Goal: Task Accomplishment & Management: Complete application form

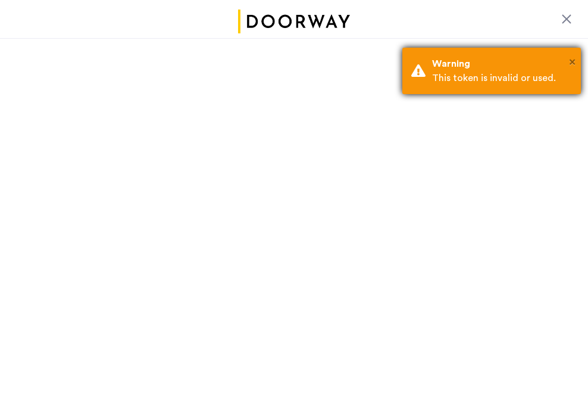
click at [571, 60] on span "×" at bounding box center [572, 62] width 7 height 12
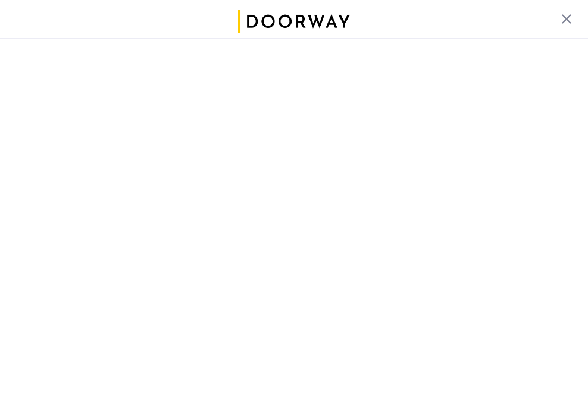
click at [565, 15] on div at bounding box center [566, 19] width 14 height 14
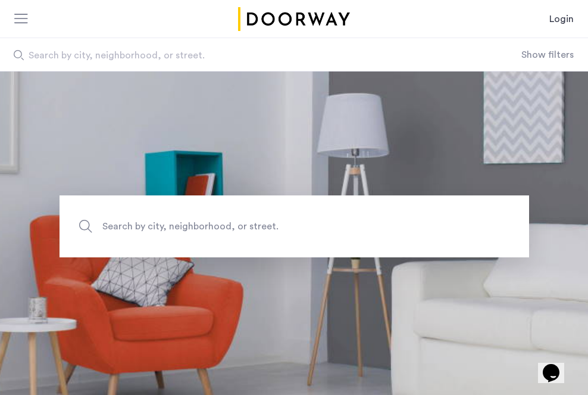
click at [564, 19] on link "Login" at bounding box center [561, 19] width 24 height 14
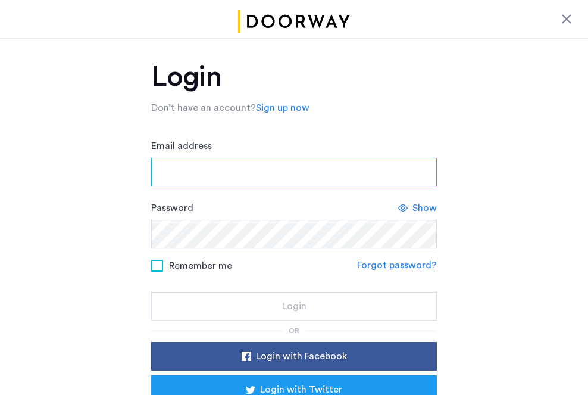
click at [165, 172] on input "Email address" at bounding box center [294, 172] width 286 height 29
type input "**********"
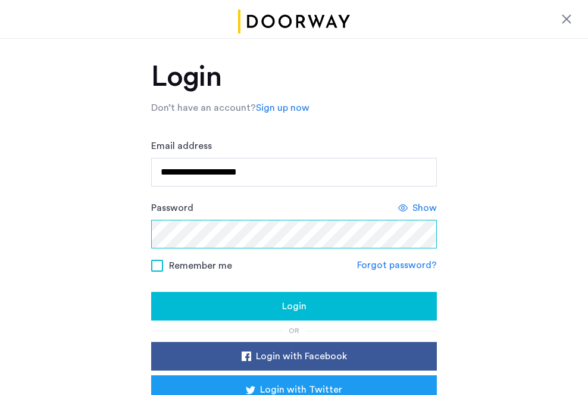
click at [151, 220] on div at bounding box center [151, 220] width 0 height 0
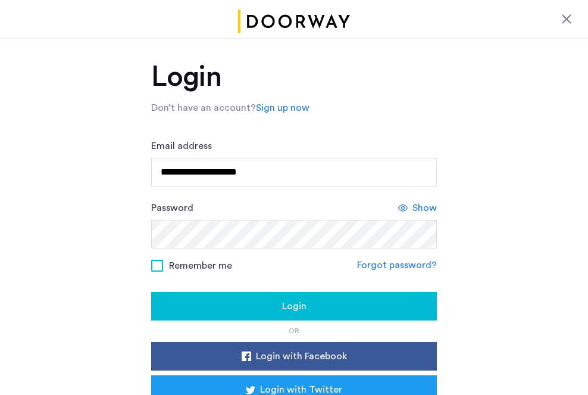
click at [293, 305] on span "Login" at bounding box center [294, 306] width 24 height 14
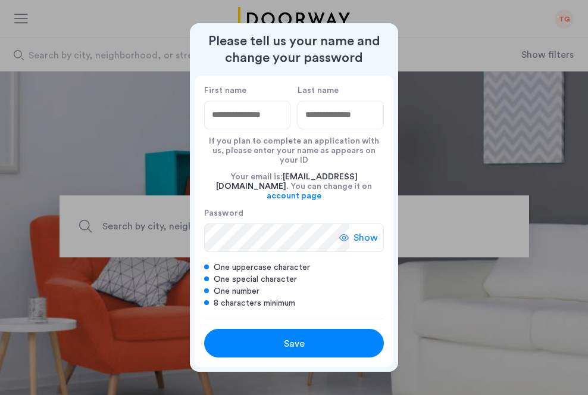
click at [237, 123] on input "First name" at bounding box center [247, 115] width 86 height 29
type input "****"
click at [320, 118] on input "Last name" at bounding box center [341, 115] width 86 height 29
type input "*******"
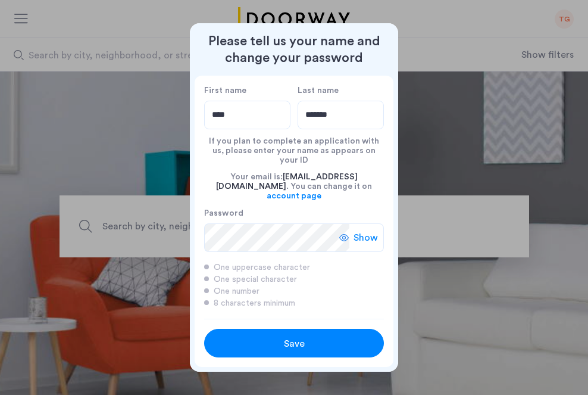
click at [374, 230] on span "Show" at bounding box center [366, 237] width 24 height 14
click at [298, 336] on span "Save" at bounding box center [294, 343] width 21 height 14
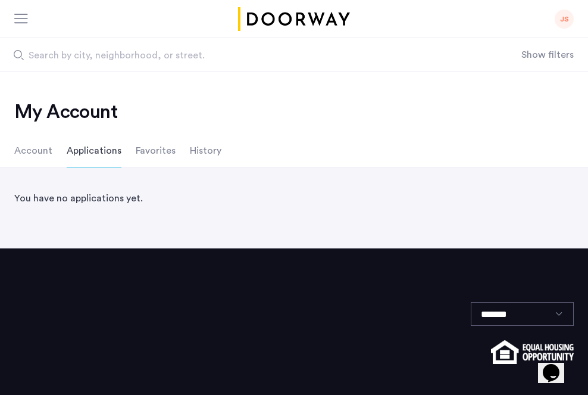
click at [87, 149] on li "Applications" at bounding box center [94, 150] width 55 height 33
click at [32, 151] on li "Account" at bounding box center [33, 150] width 38 height 33
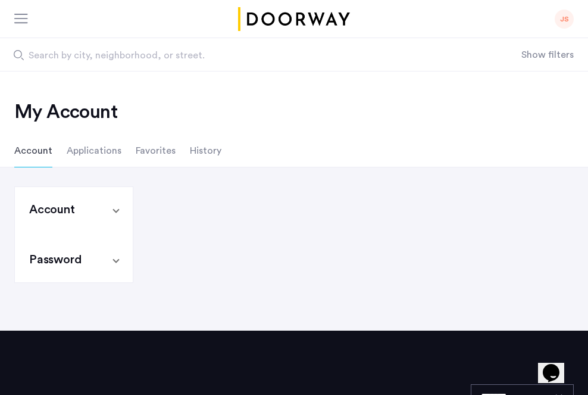
click at [366, 103] on h2 "My Account" at bounding box center [293, 112] width 559 height 24
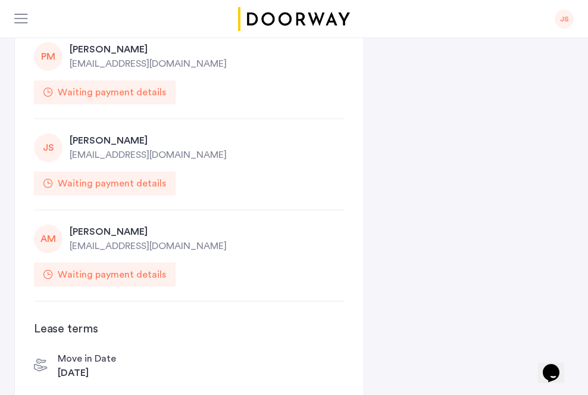
scroll to position [299, 0]
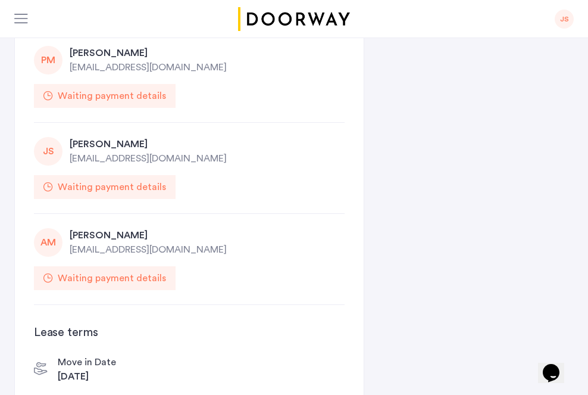
drag, startPoint x: 270, startPoint y: 157, endPoint x: 234, endPoint y: 153, distance: 36.5
click at [244, 154] on div "[EMAIL_ADDRESS][DOMAIN_NAME]" at bounding box center [207, 158] width 275 height 14
click at [105, 186] on div "Waiting payment details" at bounding box center [112, 187] width 108 height 14
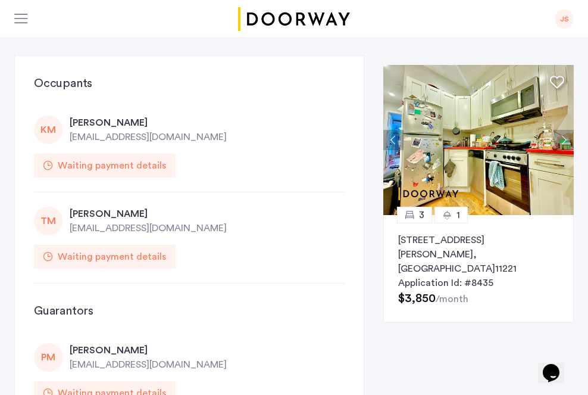
scroll to position [0, 0]
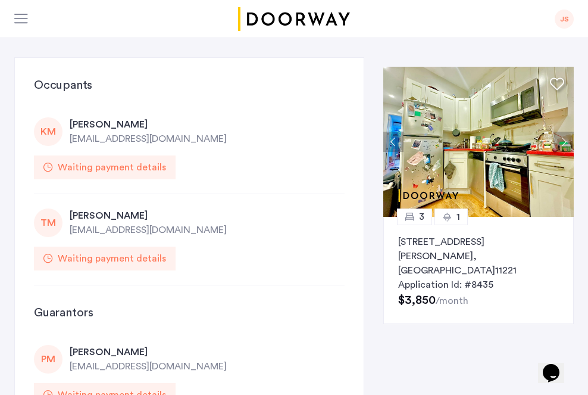
click at [131, 261] on div "Waiting payment details" at bounding box center [112, 258] width 108 height 14
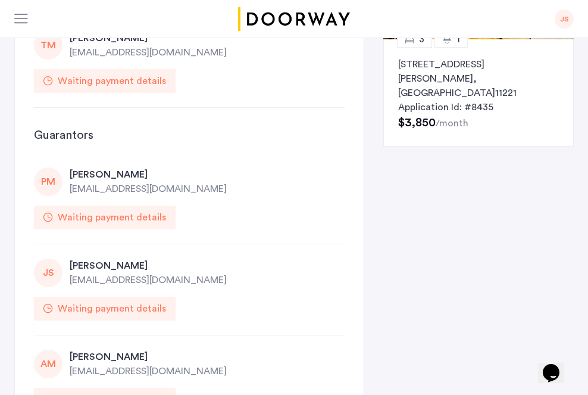
scroll to position [181, 0]
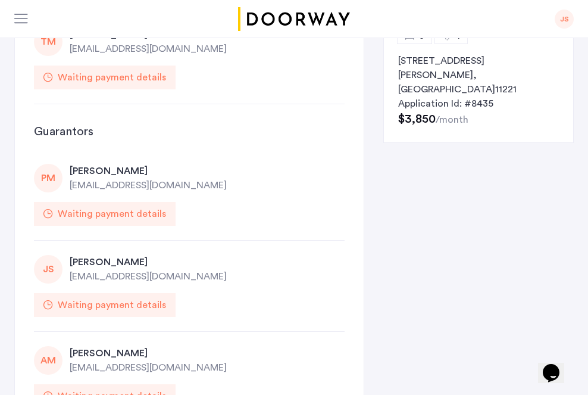
click at [83, 304] on div "Waiting payment details" at bounding box center [112, 305] width 108 height 14
click at [261, 308] on div "JS [PERSON_NAME] [EMAIL_ADDRESS][DOMAIN_NAME] Waiting payment details" at bounding box center [189, 285] width 311 height 91
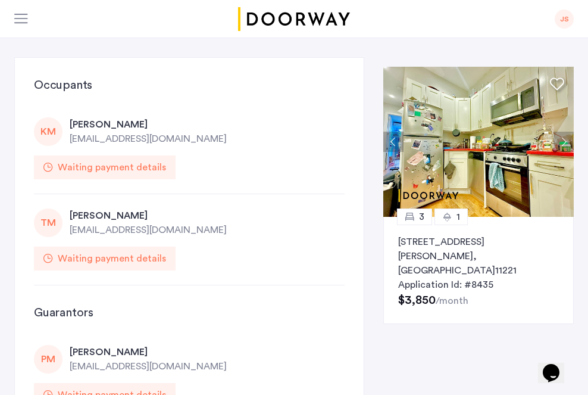
click at [483, 184] on img at bounding box center [478, 142] width 190 height 150
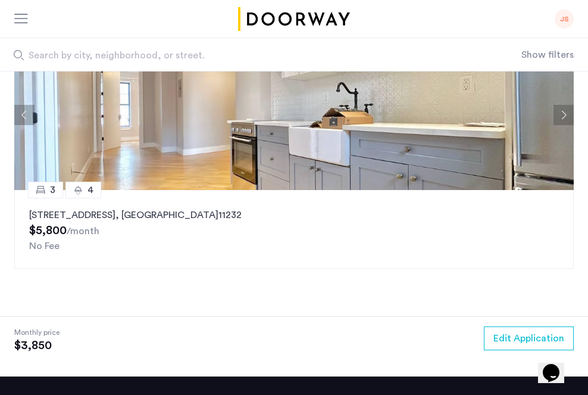
scroll to position [2079, 0]
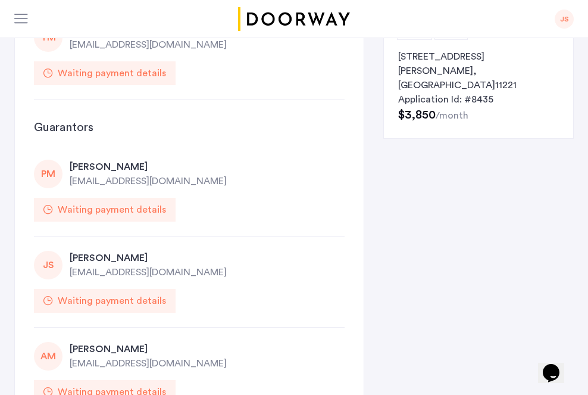
scroll to position [187, 0]
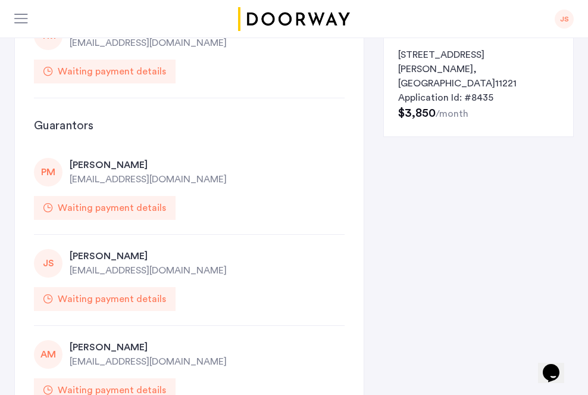
click at [101, 301] on div "Waiting payment details" at bounding box center [112, 299] width 108 height 14
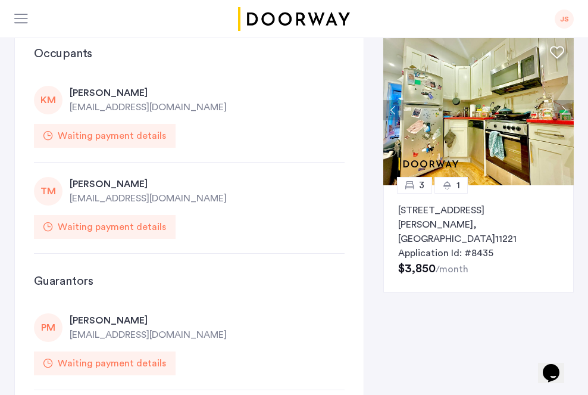
scroll to position [0, 0]
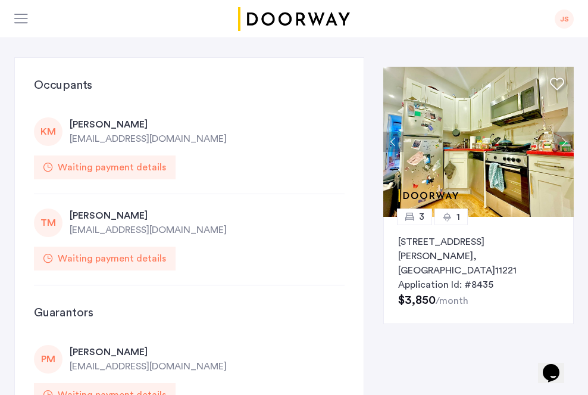
click at [22, 18] on div at bounding box center [21, 20] width 15 height 12
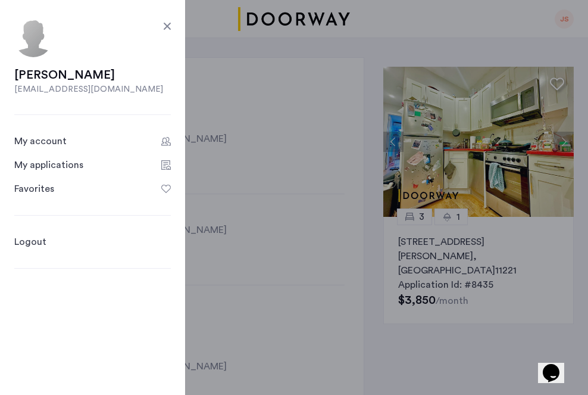
click at [57, 162] on div "My applications" at bounding box center [48, 165] width 69 height 14
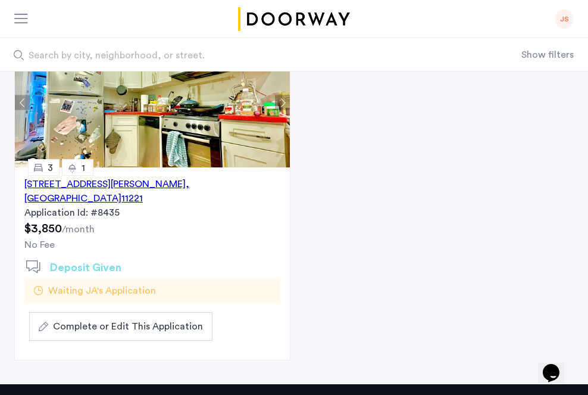
scroll to position [145, 0]
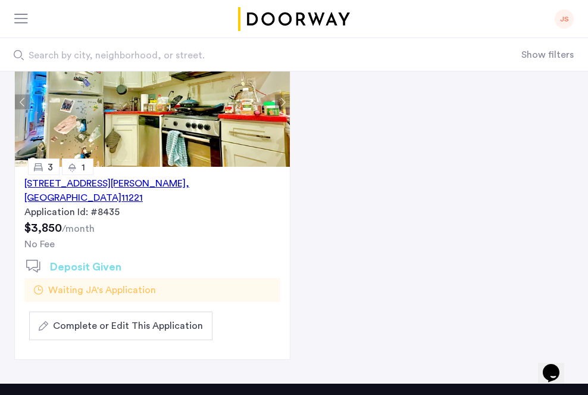
click at [90, 318] on span "Complete or Edit This Application" at bounding box center [128, 325] width 150 height 14
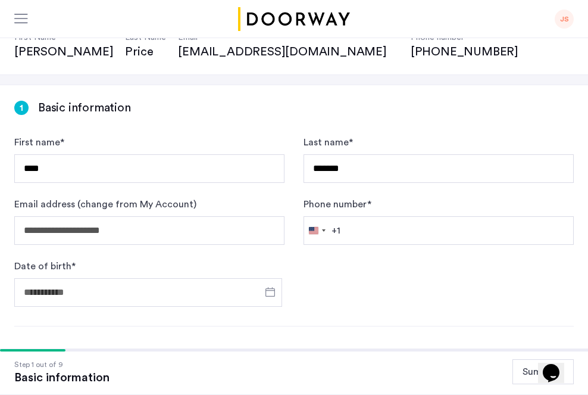
scroll to position [121, 0]
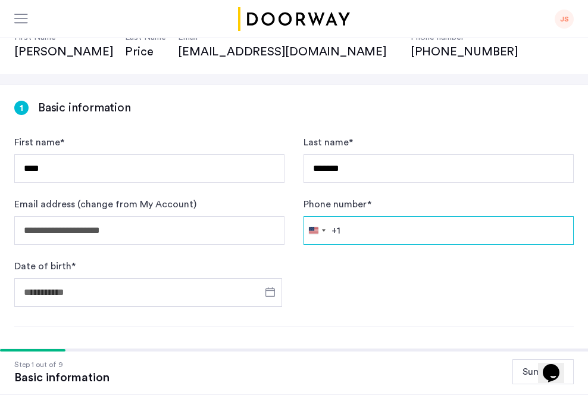
click at [356, 230] on input "Phone number *" at bounding box center [439, 230] width 270 height 29
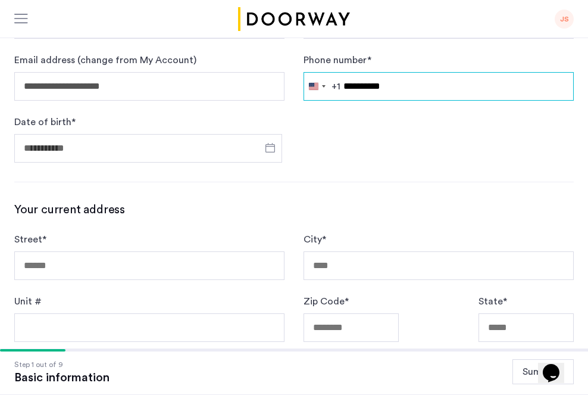
type input "**********"
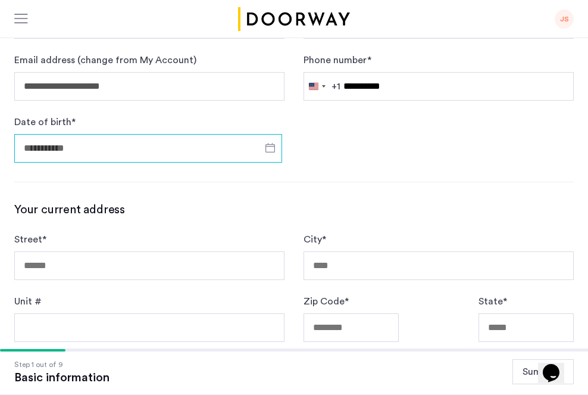
click at [64, 145] on input "Date of birth *" at bounding box center [148, 148] width 268 height 29
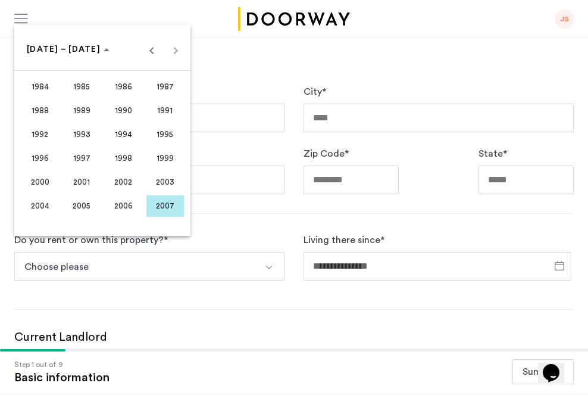
scroll to position [414, 0]
click at [150, 53] on span "Previous 24 years" at bounding box center [152, 49] width 24 height 24
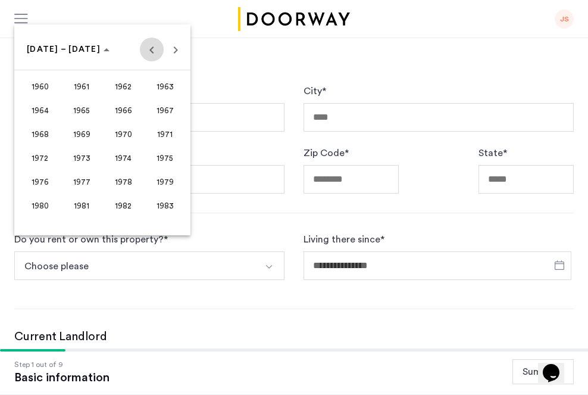
click at [150, 53] on span "Previous 24 years" at bounding box center [152, 49] width 24 height 24
click at [161, 180] on span "1955" at bounding box center [164, 181] width 37 height 21
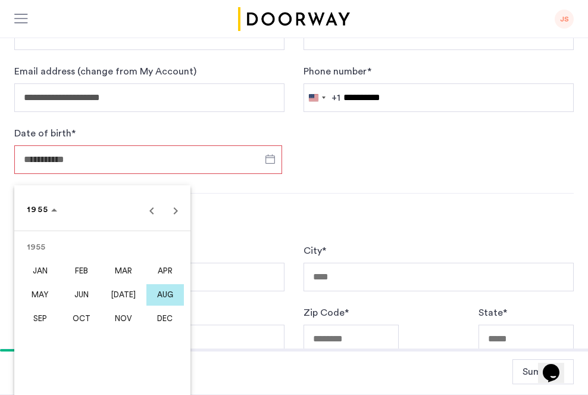
scroll to position [253, 0]
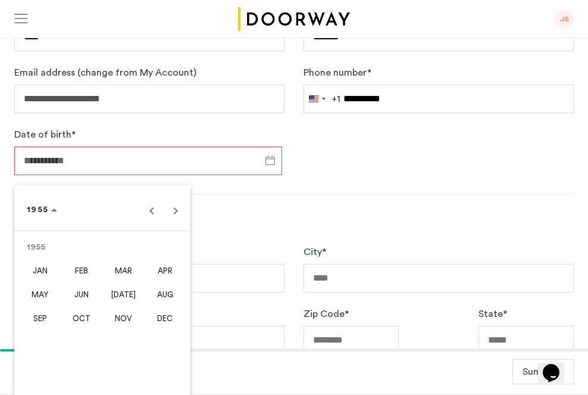
click at [165, 270] on span "APR" at bounding box center [164, 270] width 37 height 21
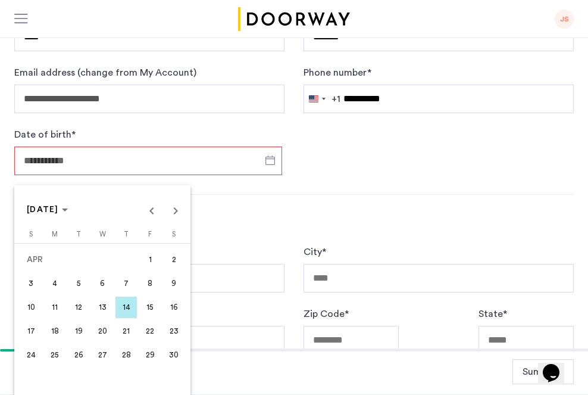
click at [174, 258] on span "2" at bounding box center [173, 259] width 21 height 21
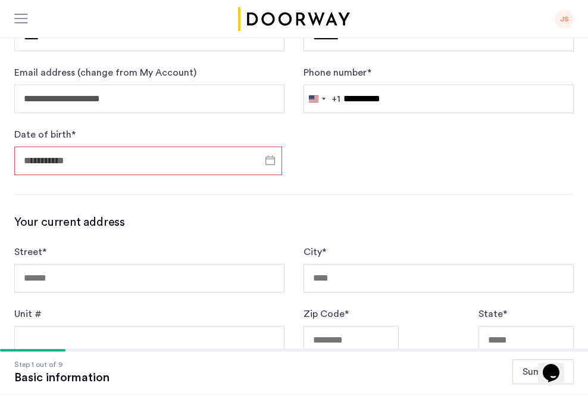
type input "**********"
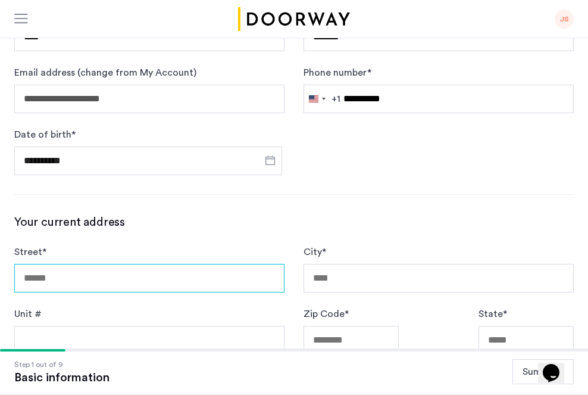
click at [24, 273] on input "Street *" at bounding box center [149, 278] width 270 height 29
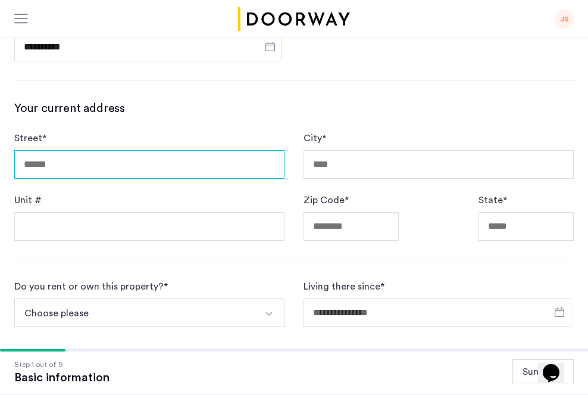
scroll to position [367, 0]
click at [39, 165] on input "Street *" at bounding box center [149, 164] width 270 height 29
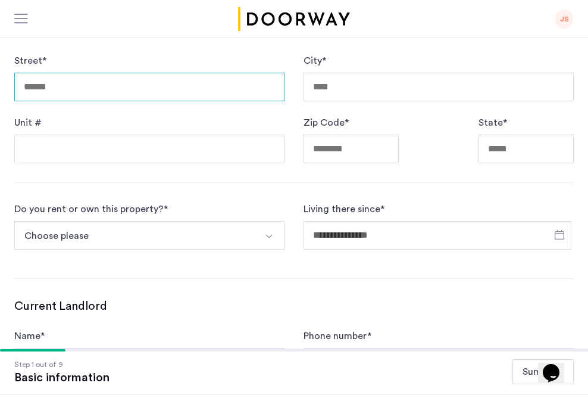
click at [39, 86] on input "Street *" at bounding box center [149, 87] width 270 height 29
drag, startPoint x: 39, startPoint y: 86, endPoint x: 98, endPoint y: 114, distance: 65.0
click at [98, 114] on form "Street * City * Unit # Zip Code * State *" at bounding box center [293, 109] width 559 height 110
type input "**********"
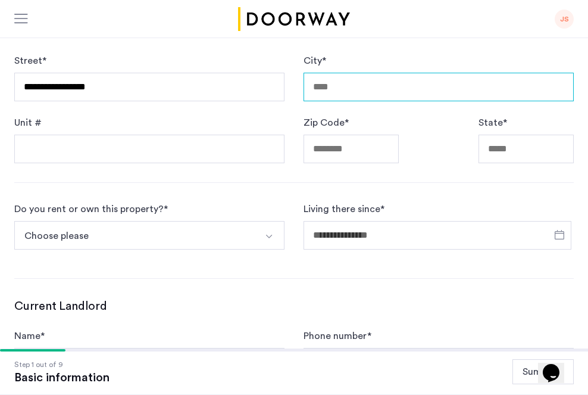
type input "**********"
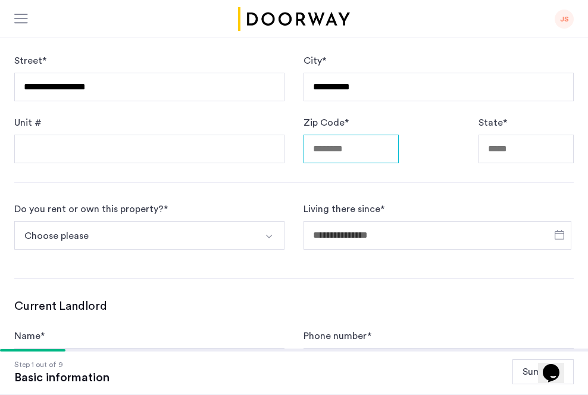
type input "*****"
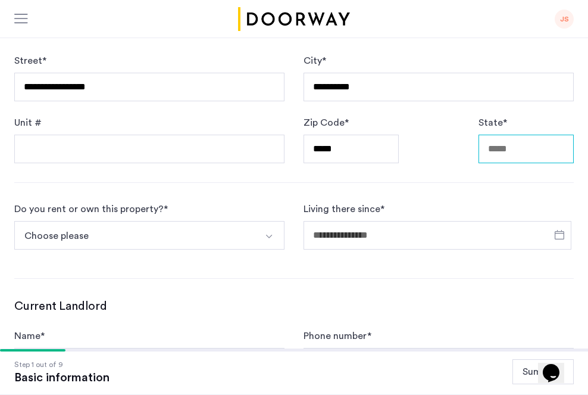
type input "**"
click at [267, 232] on img "Select option" at bounding box center [269, 237] width 10 height 10
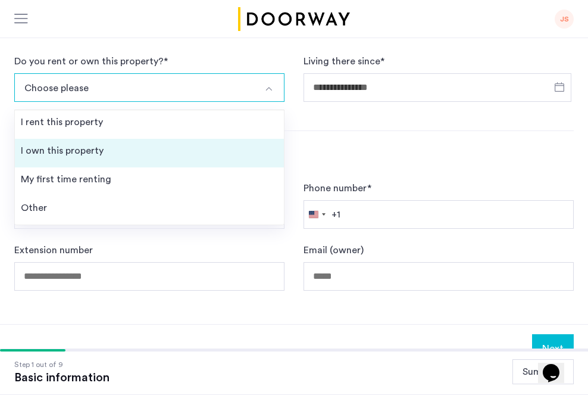
click at [66, 145] on div "I own this property" at bounding box center [62, 150] width 83 height 14
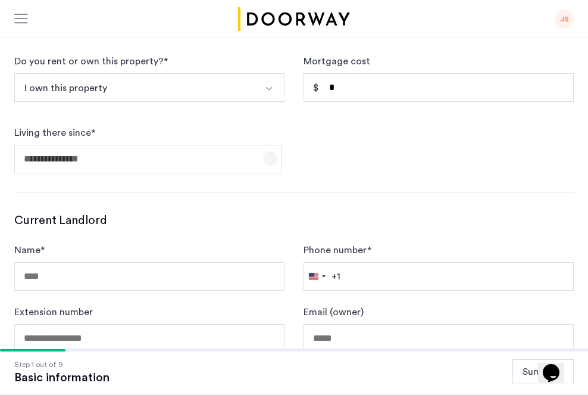
click at [271, 155] on span "Open calendar" at bounding box center [270, 158] width 29 height 29
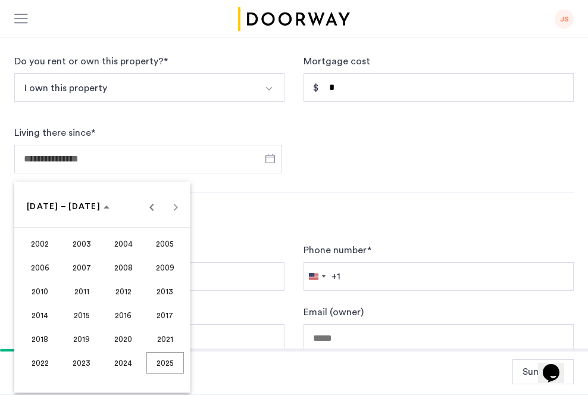
click at [124, 336] on span "2020" at bounding box center [123, 338] width 37 height 21
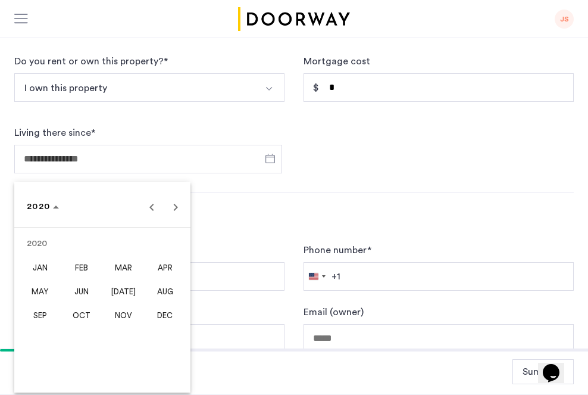
click at [42, 288] on span "MAY" at bounding box center [39, 290] width 37 height 21
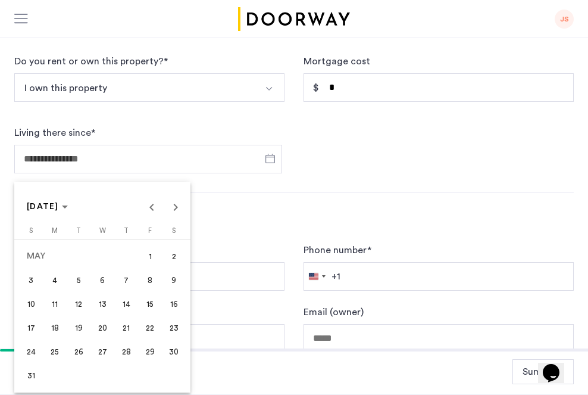
click at [104, 327] on span "20" at bounding box center [102, 327] width 21 height 21
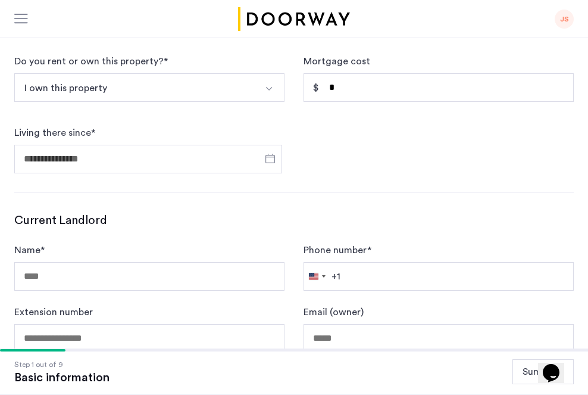
type input "**********"
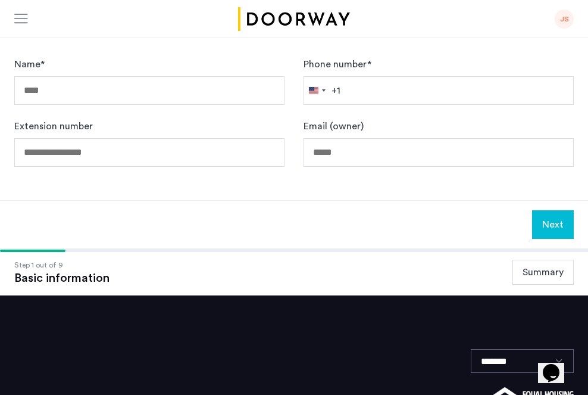
scroll to position [778, 0]
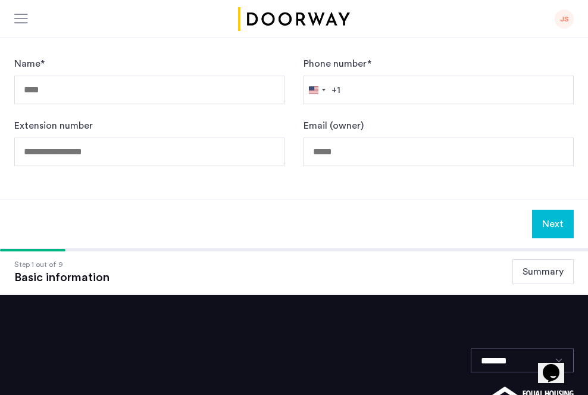
click at [555, 222] on button "Next" at bounding box center [553, 223] width 42 height 29
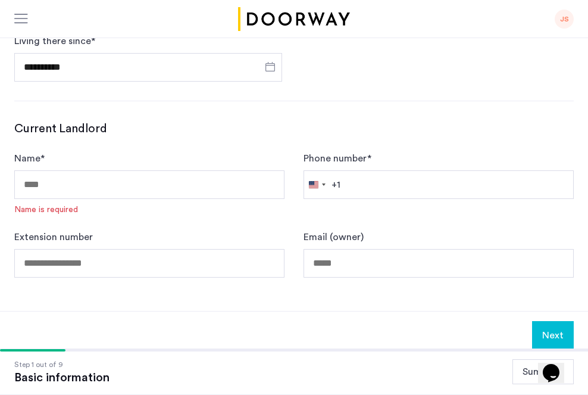
scroll to position [681, 0]
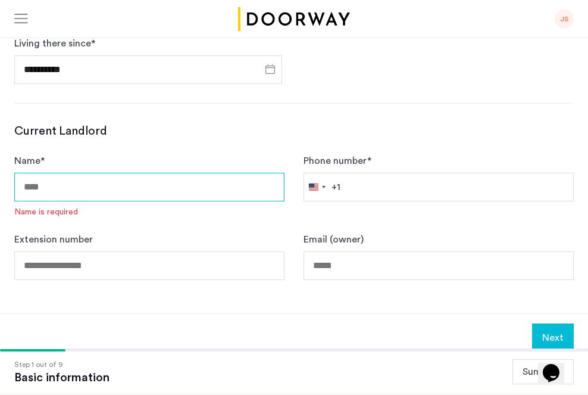
click at [39, 181] on input "Name *" at bounding box center [149, 187] width 270 height 29
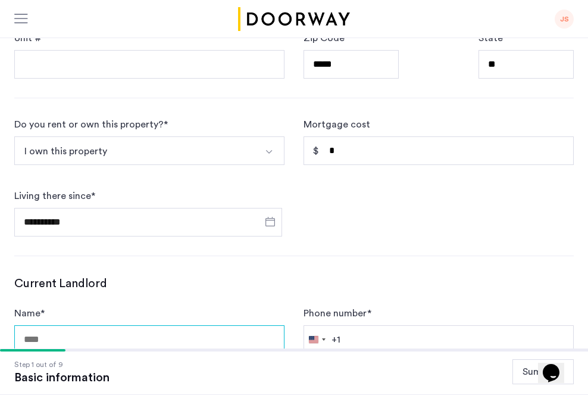
scroll to position [514, 0]
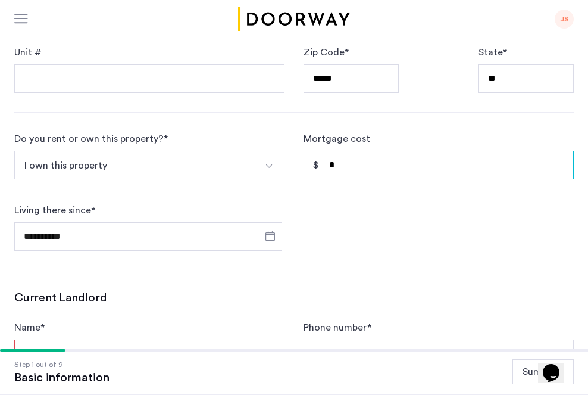
click at [340, 165] on input "*" at bounding box center [439, 165] width 270 height 29
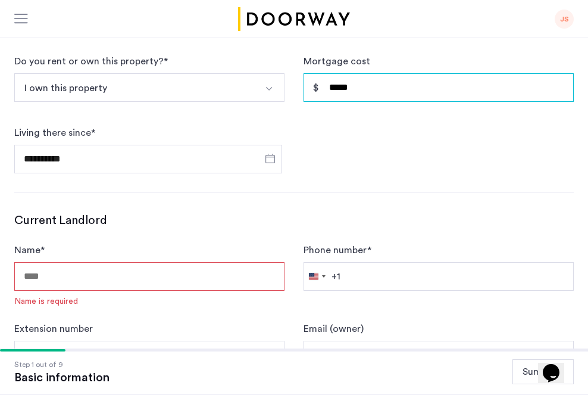
type input "*****"
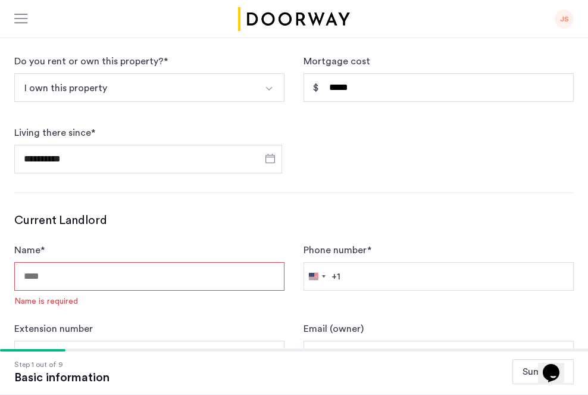
click at [397, 154] on form "**********" at bounding box center [293, 113] width 559 height 119
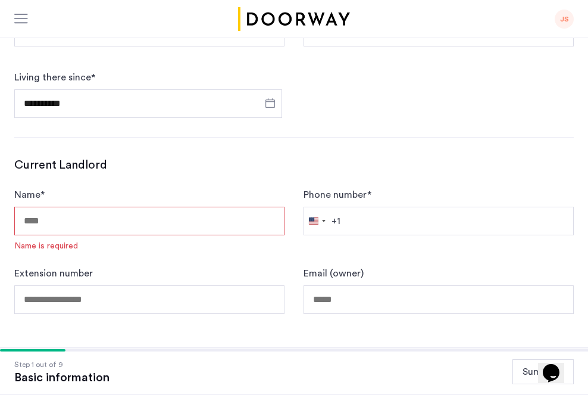
scroll to position [648, 0]
click at [41, 221] on input "Name *" at bounding box center [149, 220] width 270 height 29
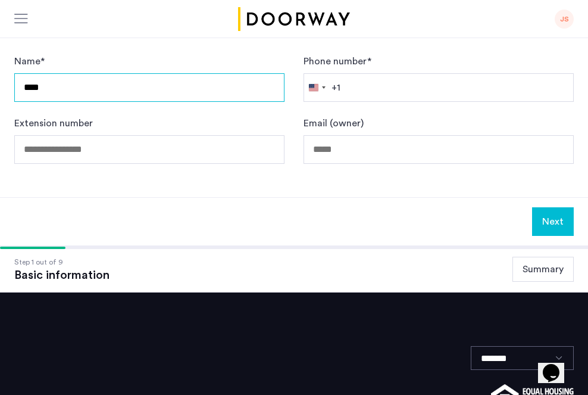
type input "****"
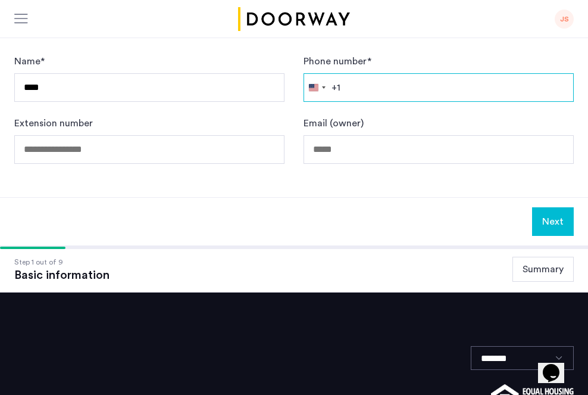
click at [377, 89] on input "Phone number *" at bounding box center [439, 87] width 270 height 29
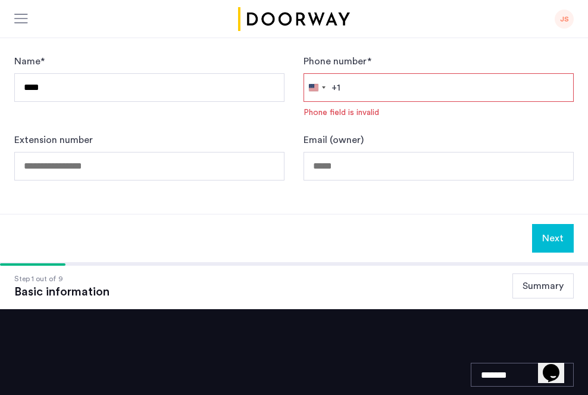
click at [171, 121] on form "Name * **** Phone number * [GEOGRAPHIC_DATA] +1 +1 244 results found [GEOGRAPHI…" at bounding box center [293, 117] width 559 height 126
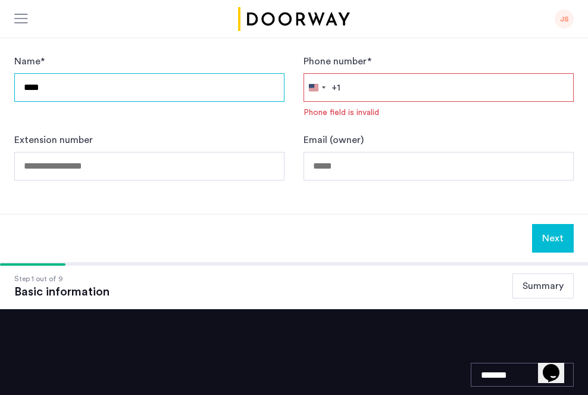
click at [48, 86] on input "****" at bounding box center [149, 87] width 270 height 29
type input "****"
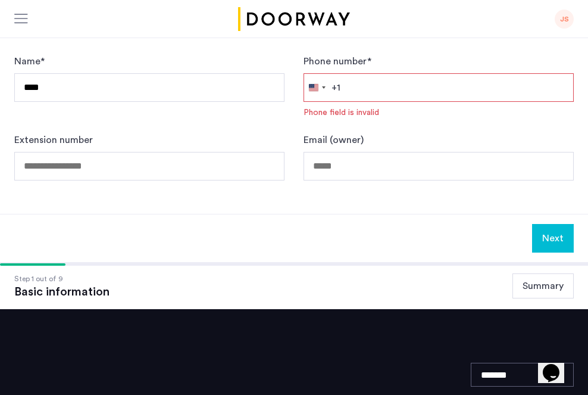
click at [121, 121] on form "Name * **** Phone number * [GEOGRAPHIC_DATA] +1 +1 244 results found [GEOGRAPHI…" at bounding box center [293, 117] width 559 height 126
click at [155, 46] on div "Current Landlord Name * **** Phone number * [GEOGRAPHIC_DATA] +1 +1 244 results…" at bounding box center [293, 101] width 559 height 157
click at [553, 233] on button "Next" at bounding box center [553, 238] width 42 height 29
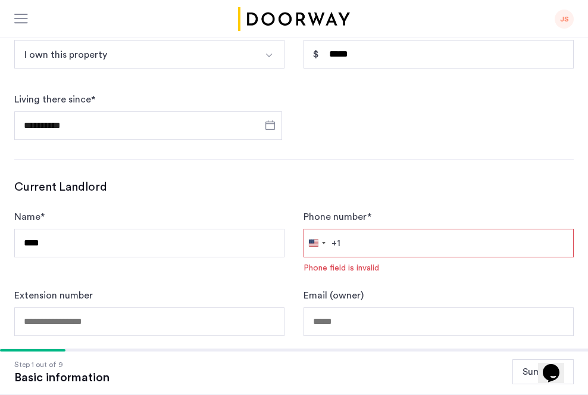
scroll to position [624, 0]
click at [179, 183] on h3 "Current Landlord" at bounding box center [293, 187] width 559 height 17
click at [374, 239] on input "Phone number *" at bounding box center [439, 243] width 270 height 29
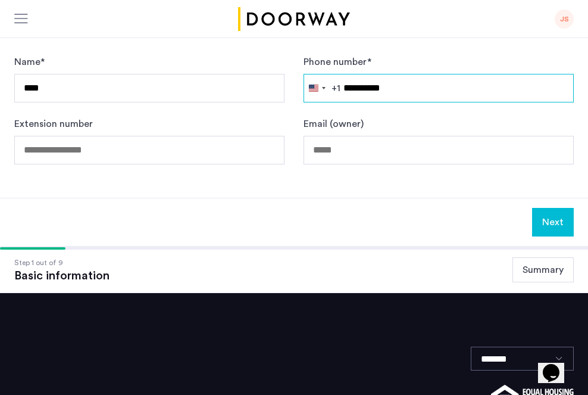
scroll to position [781, 0]
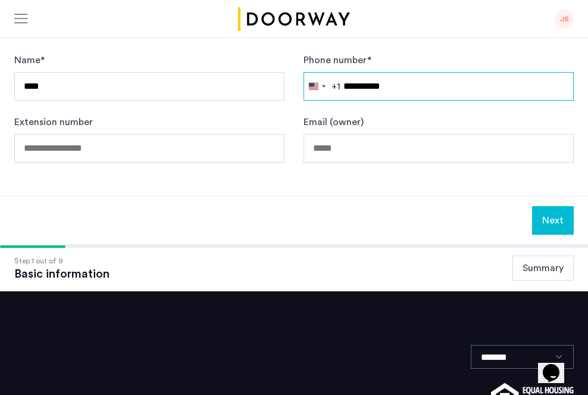
type input "**********"
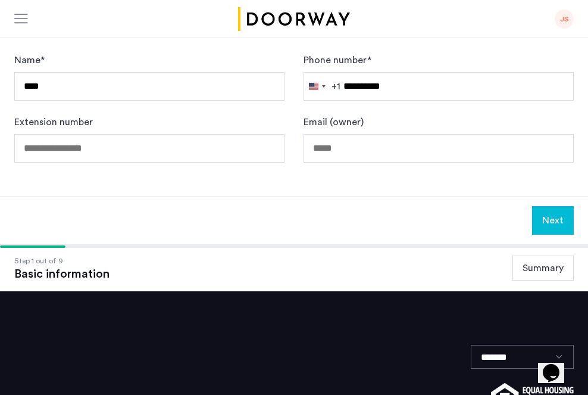
click at [558, 218] on button "Next" at bounding box center [553, 220] width 42 height 29
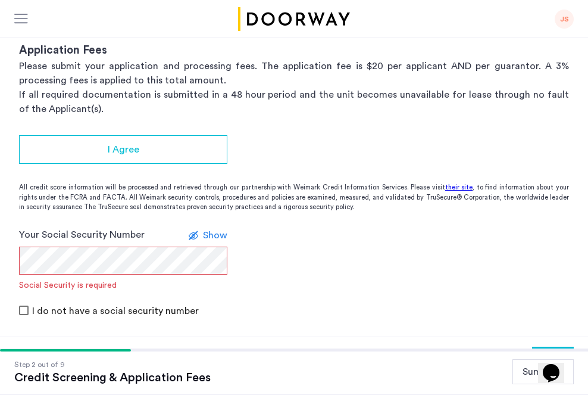
scroll to position [224, 0]
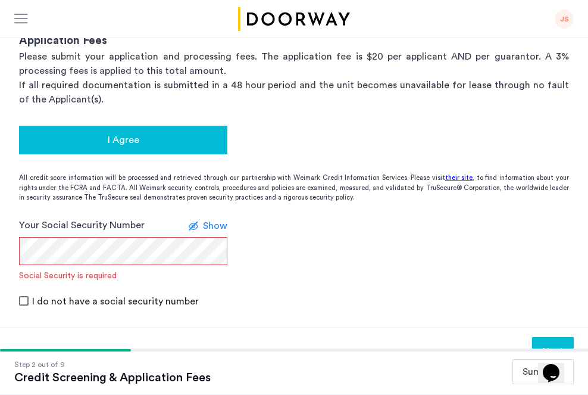
click at [113, 136] on span "I Agree" at bounding box center [124, 140] width 32 height 14
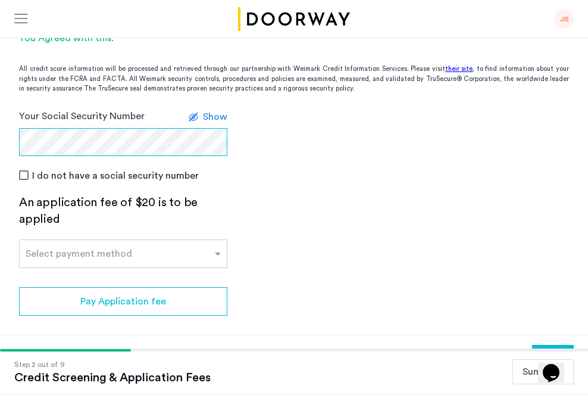
scroll to position [320, 0]
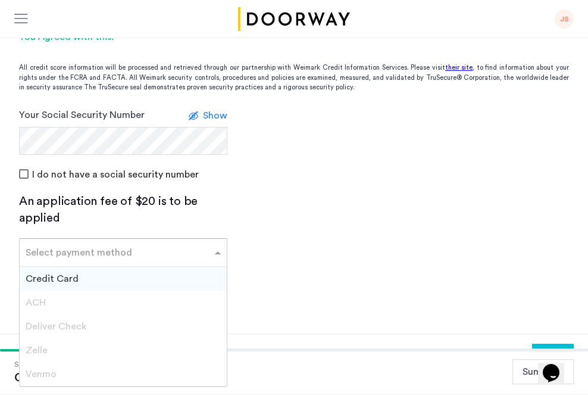
click at [217, 250] on span at bounding box center [219, 252] width 15 height 14
click at [55, 274] on span "Credit Card" at bounding box center [52, 279] width 53 height 10
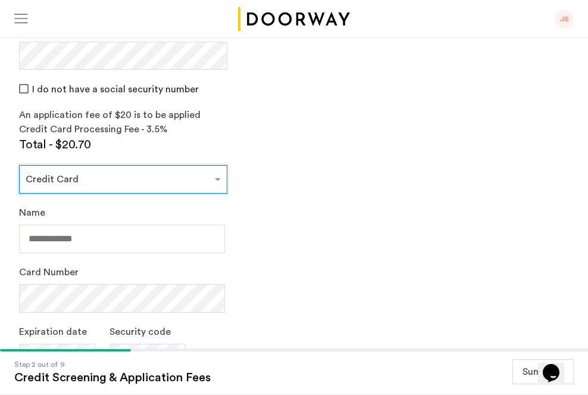
scroll to position [406, 0]
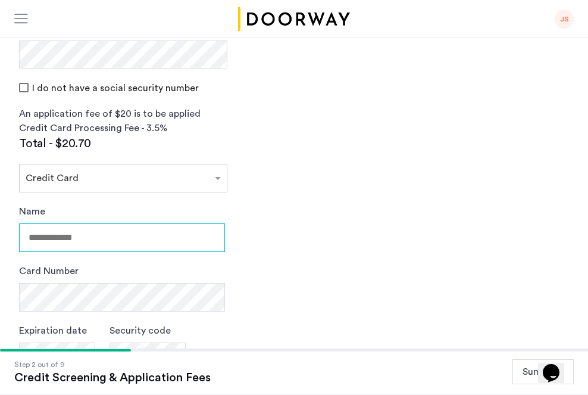
click at [92, 237] on input "Name" at bounding box center [122, 237] width 206 height 29
type input "**********"
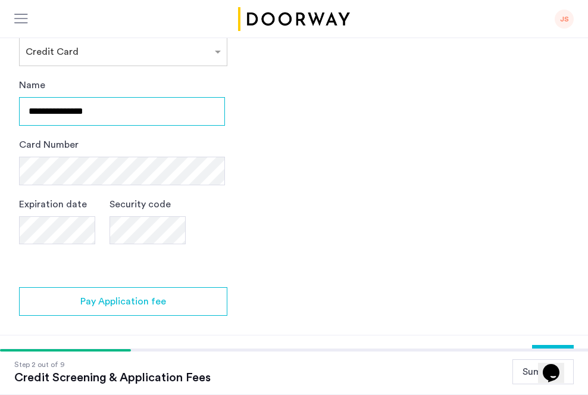
scroll to position [562, 0]
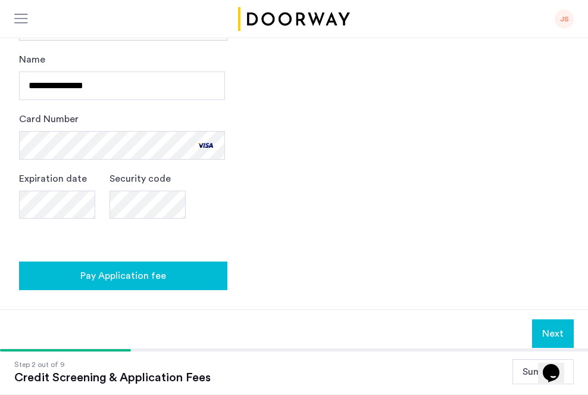
click at [123, 272] on span "Pay Application fee" at bounding box center [123, 275] width 86 height 14
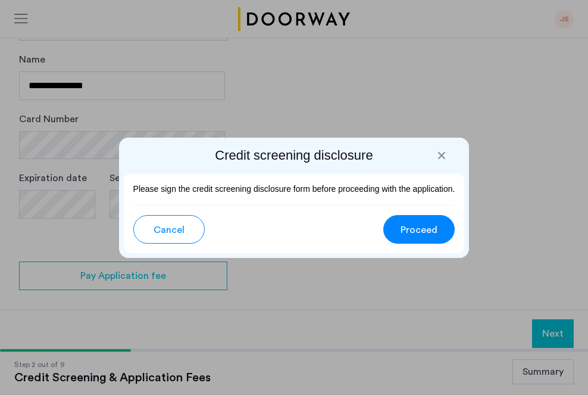
click at [443, 155] on div at bounding box center [442, 155] width 12 height 12
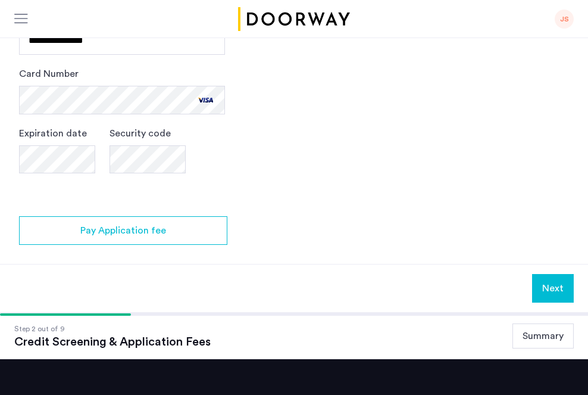
scroll to position [607, 0]
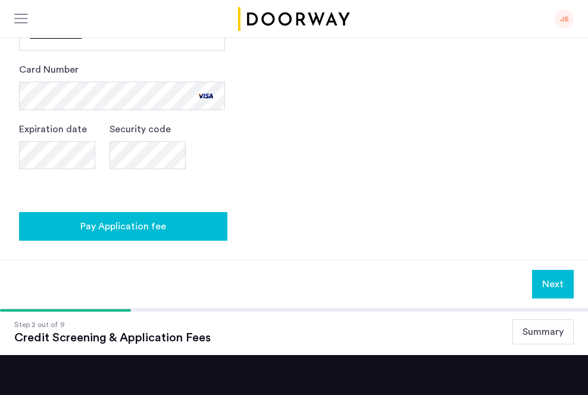
click at [131, 224] on span "Pay Application fee" at bounding box center [123, 226] width 86 height 14
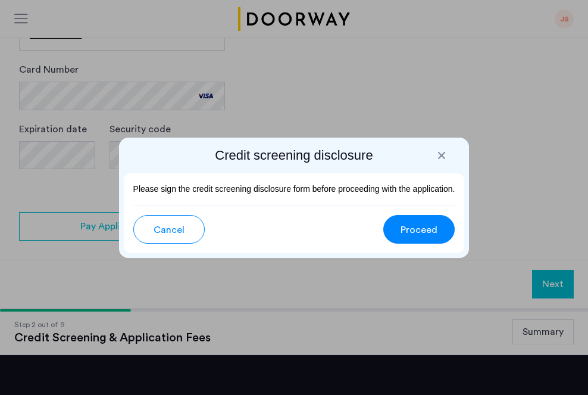
click at [430, 229] on span "Proceed" at bounding box center [419, 230] width 37 height 14
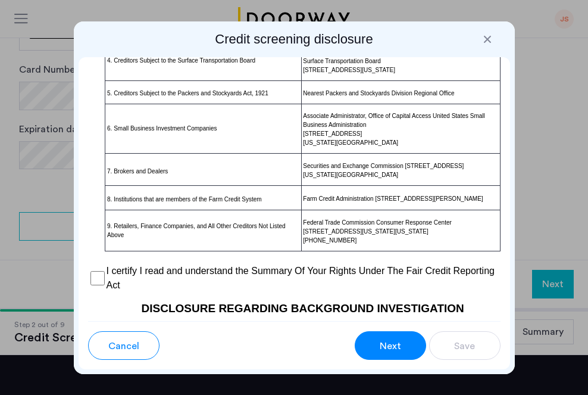
scroll to position [1111, 0]
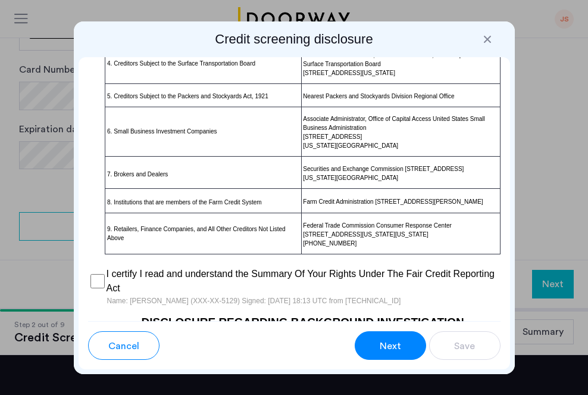
click at [393, 346] on span "Next" at bounding box center [390, 346] width 21 height 14
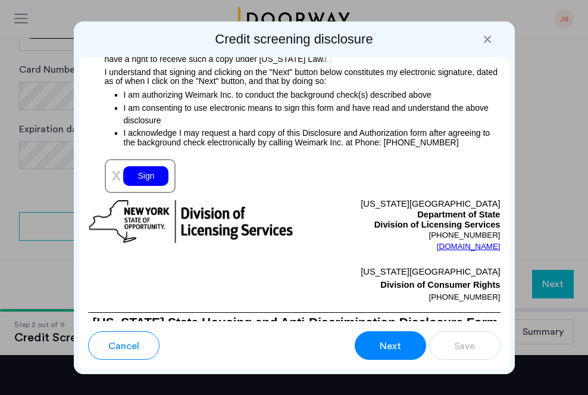
scroll to position [1774, 0]
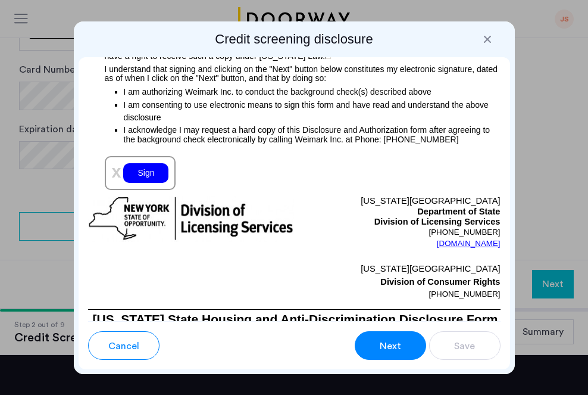
click at [149, 183] on div "Sign" at bounding box center [145, 173] width 45 height 20
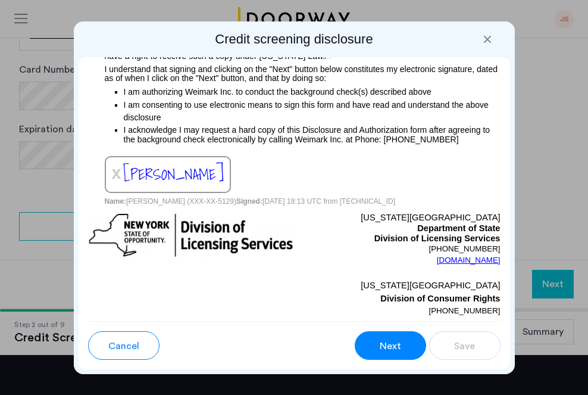
click at [398, 345] on span "Next" at bounding box center [390, 346] width 21 height 14
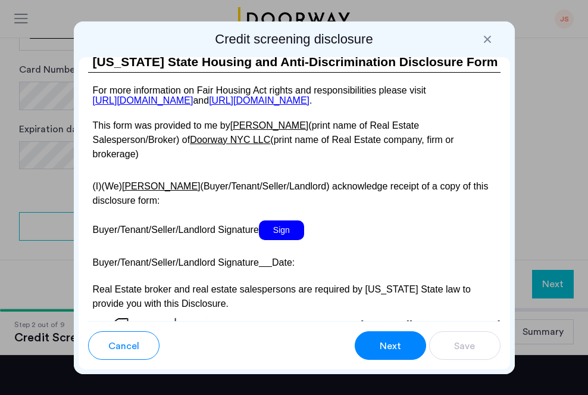
scroll to position [2744, 0]
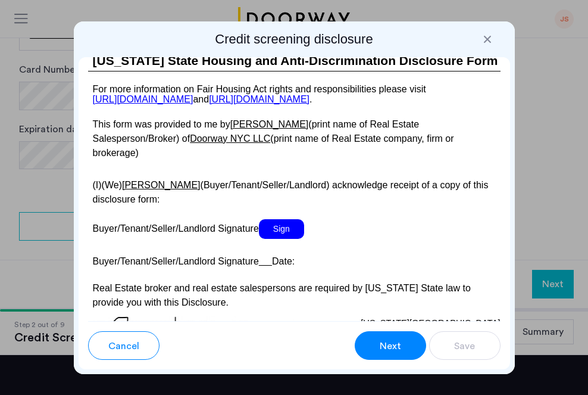
click at [288, 232] on span "Sign" at bounding box center [281, 229] width 45 height 20
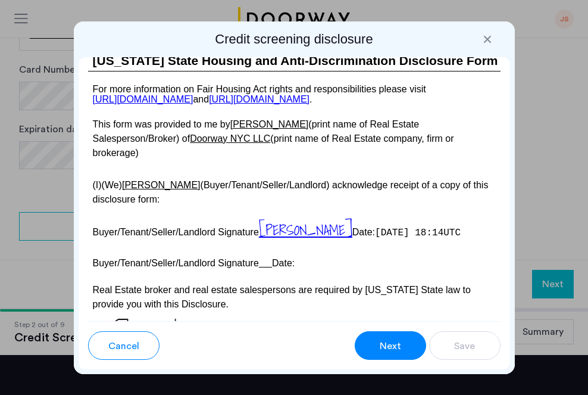
click at [394, 348] on span "Next" at bounding box center [390, 346] width 21 height 14
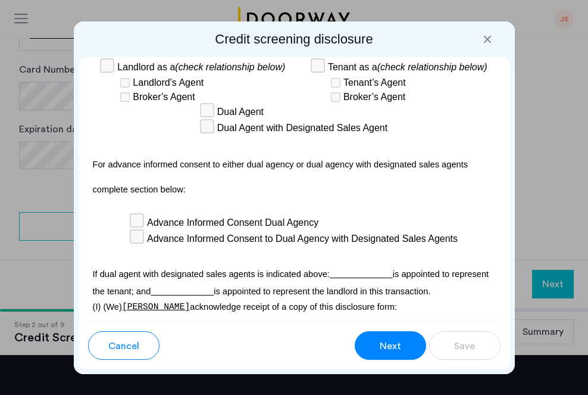
scroll to position [4382, 0]
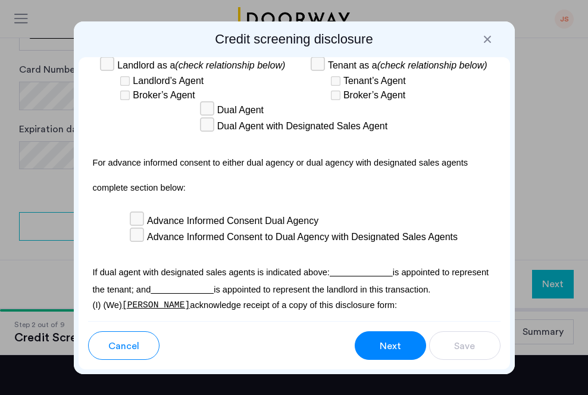
click at [114, 344] on div "Sign" at bounding box center [110, 354] width 45 height 20
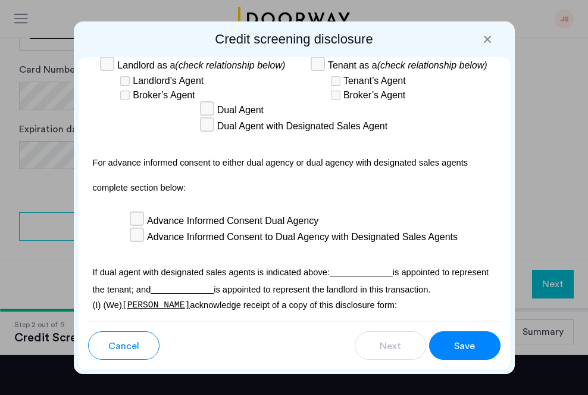
click at [470, 346] on span "Save" at bounding box center [464, 346] width 21 height 14
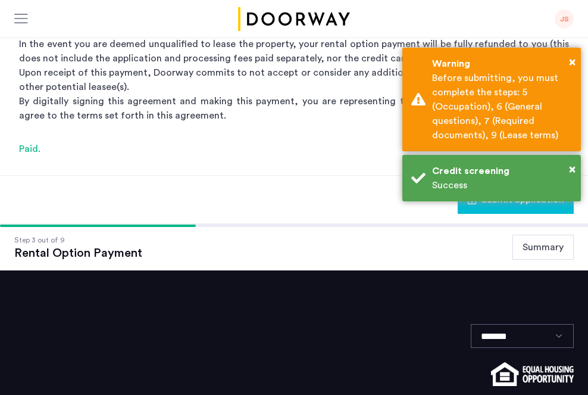
scroll to position [311, 0]
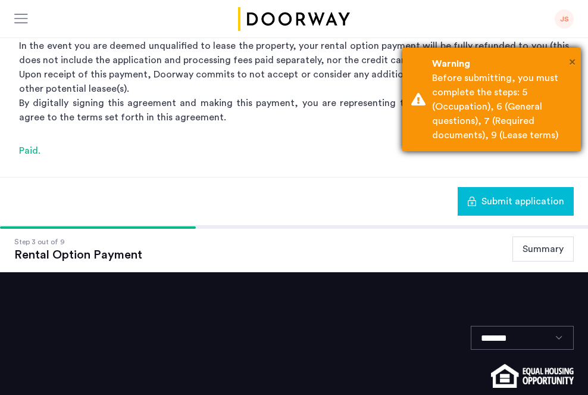
click at [570, 61] on span "×" at bounding box center [572, 62] width 7 height 12
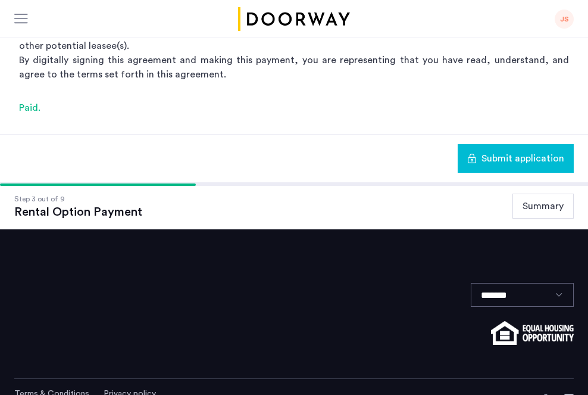
scroll to position [379, 0]
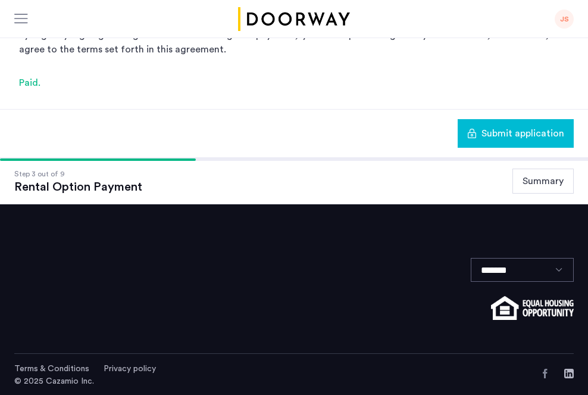
click at [550, 177] on button "Summary" at bounding box center [542, 180] width 61 height 25
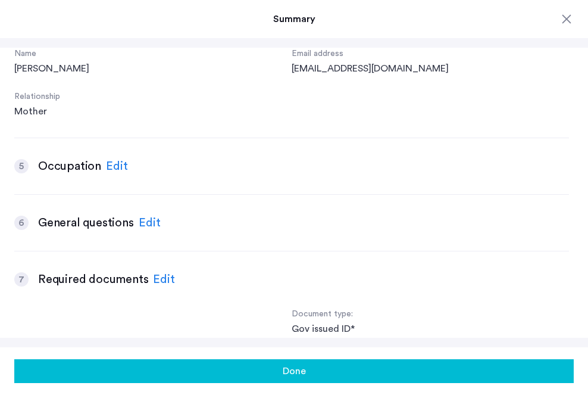
scroll to position [1052, 0]
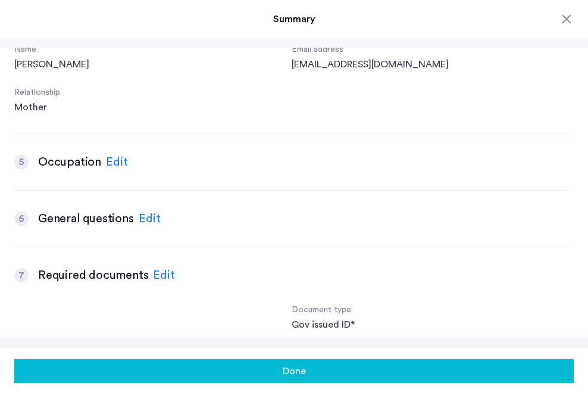
click at [117, 161] on div "Edit" at bounding box center [117, 162] width 22 height 18
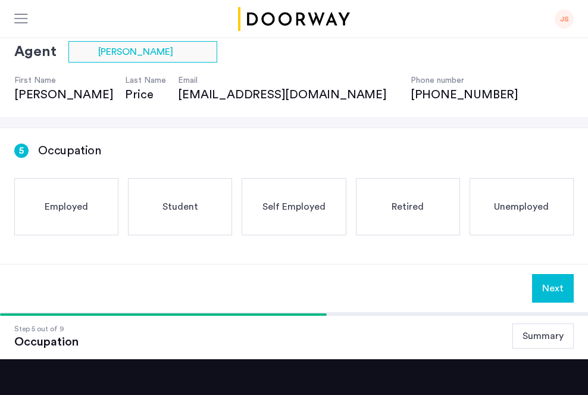
scroll to position [74, 0]
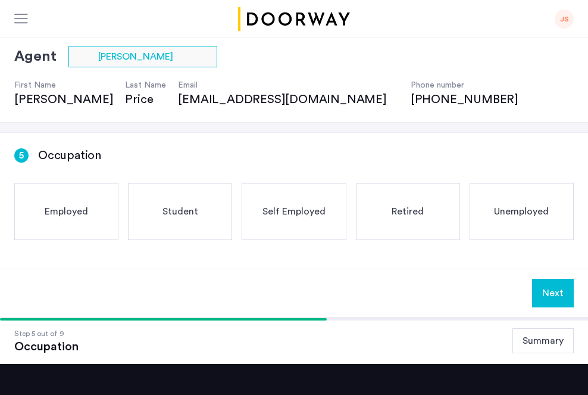
click at [61, 209] on span "Employed" at bounding box center [66, 211] width 43 height 14
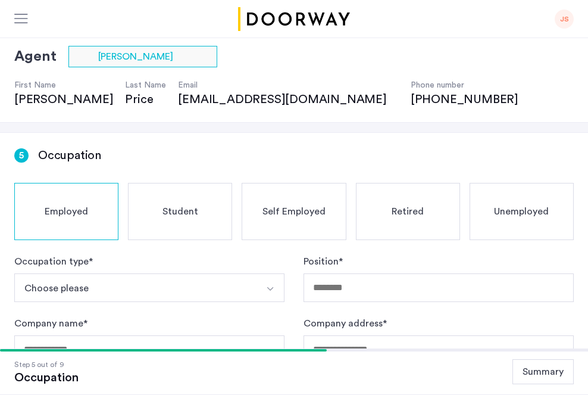
click at [270, 284] on img "Select option" at bounding box center [270, 289] width 10 height 10
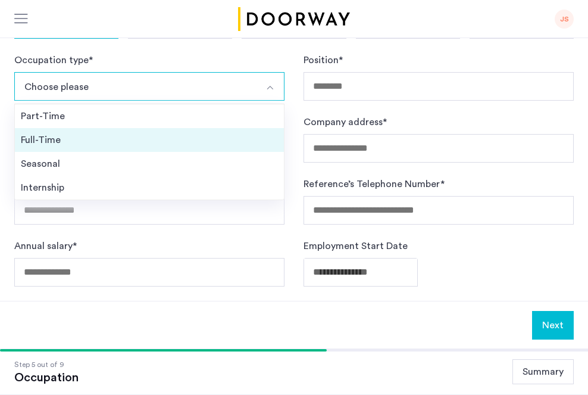
click at [46, 137] on div "Full-Time" at bounding box center [149, 140] width 257 height 14
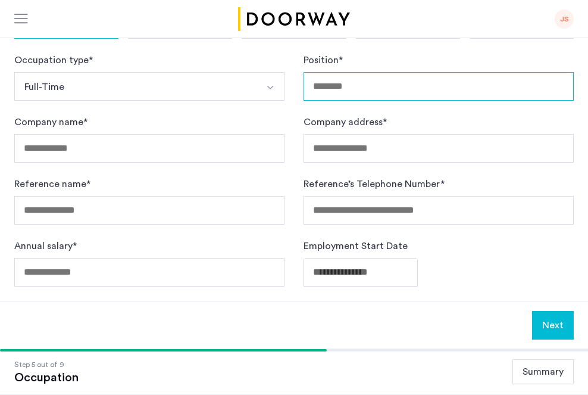
click at [332, 83] on input "Position *" at bounding box center [439, 86] width 270 height 29
type input "******"
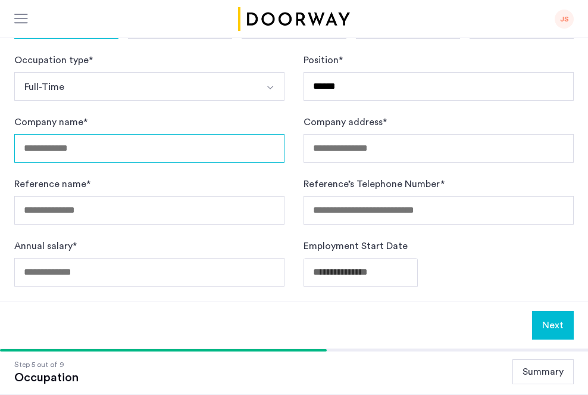
click at [58, 145] on input "Company name *" at bounding box center [149, 148] width 270 height 29
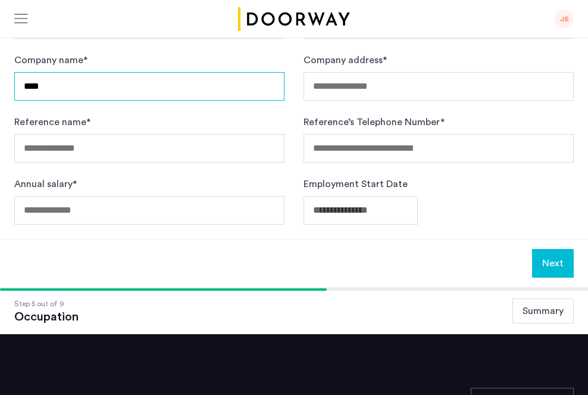
type input "****"
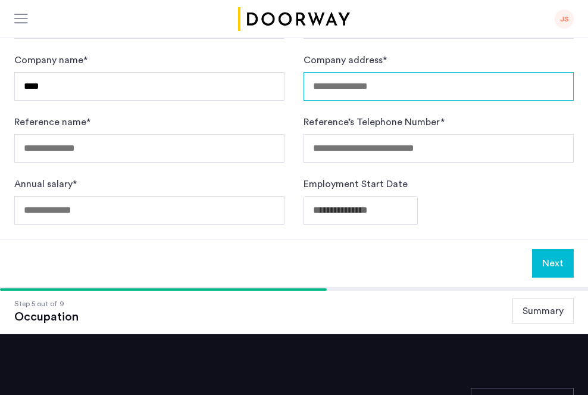
click at [326, 84] on input "Company address *" at bounding box center [439, 86] width 270 height 29
drag, startPoint x: 326, startPoint y: 84, endPoint x: 383, endPoint y: 141, distance: 80.8
click at [383, 141] on form "Occupation type * Full-Time Part-Time Full-Time Seasonal Internship Position * …" at bounding box center [293, 107] width 559 height 233
type input "**********"
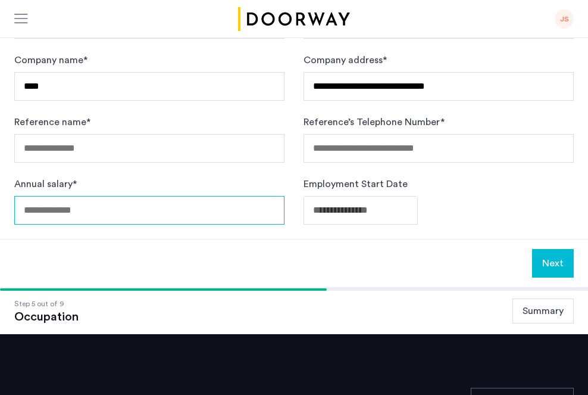
click at [37, 209] on input "Annual salary *" at bounding box center [149, 210] width 270 height 29
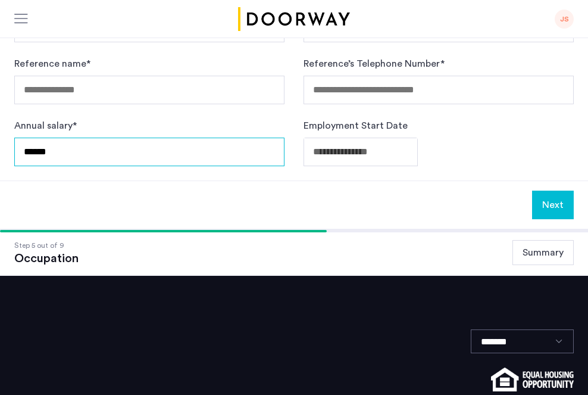
type input "******"
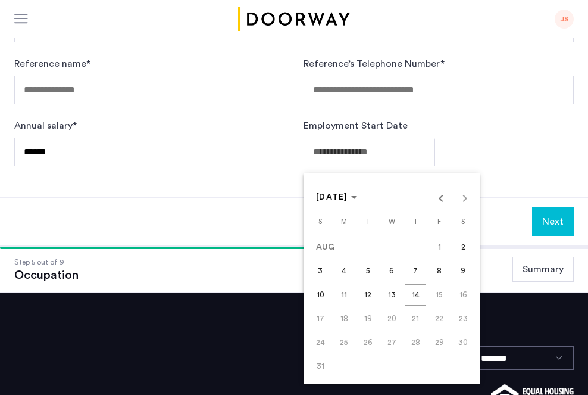
click at [440, 196] on span "Previous month" at bounding box center [441, 198] width 24 height 24
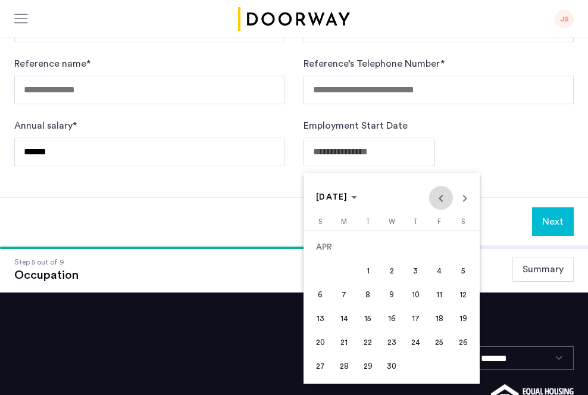
click at [440, 196] on span "Previous month" at bounding box center [441, 198] width 24 height 24
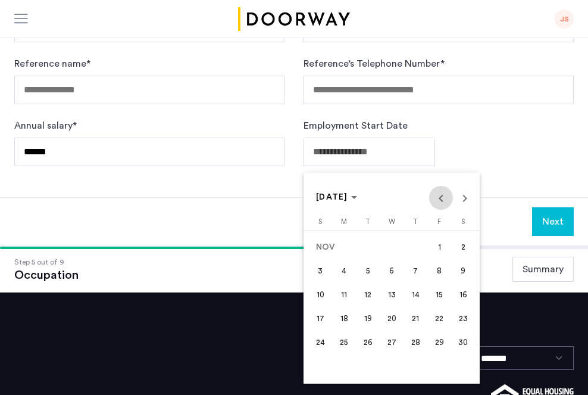
click at [440, 196] on span "Previous month" at bounding box center [441, 198] width 24 height 24
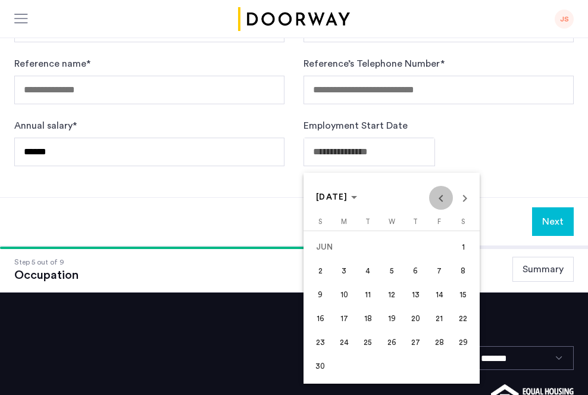
click at [440, 196] on span "Previous month" at bounding box center [441, 198] width 24 height 24
click at [341, 196] on span "[DATE]" at bounding box center [332, 197] width 32 height 8
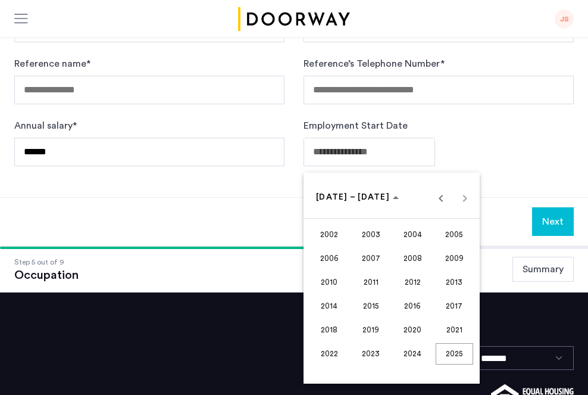
click at [412, 234] on span "2004" at bounding box center [412, 234] width 37 height 21
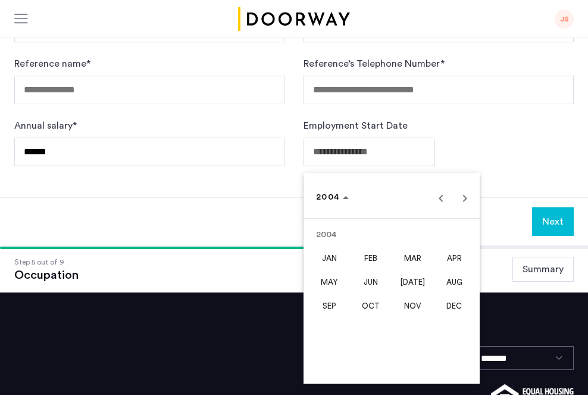
click at [412, 301] on span "NOV" at bounding box center [412, 305] width 37 height 21
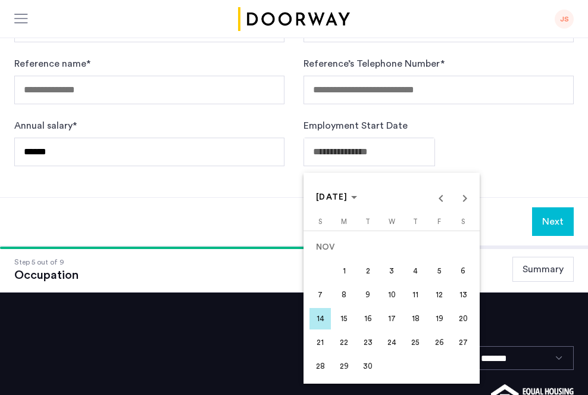
click at [318, 318] on span "14" at bounding box center [319, 318] width 21 height 21
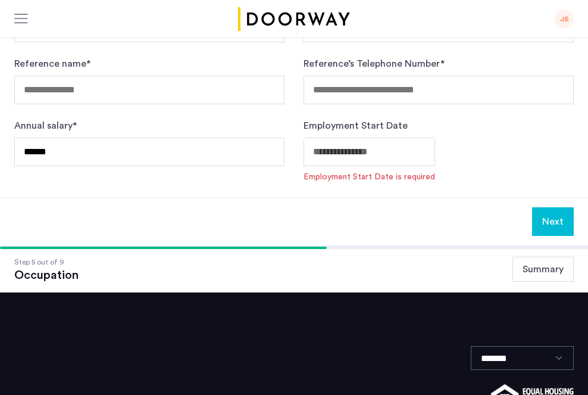
type input "**********"
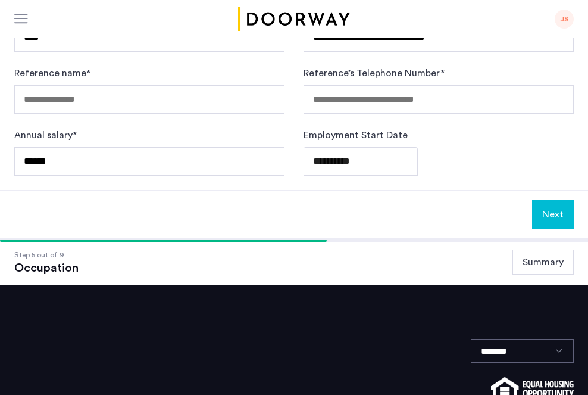
scroll to position [395, 0]
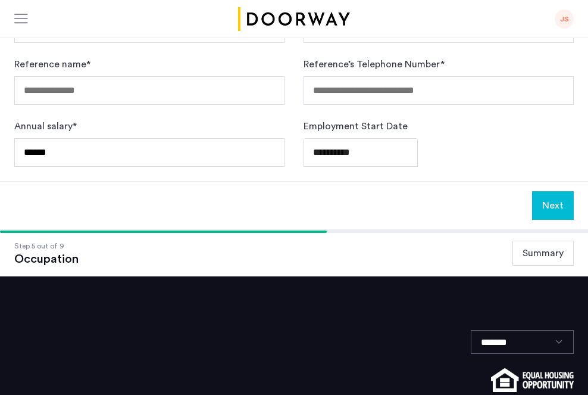
click at [556, 203] on button "Next" at bounding box center [553, 205] width 42 height 29
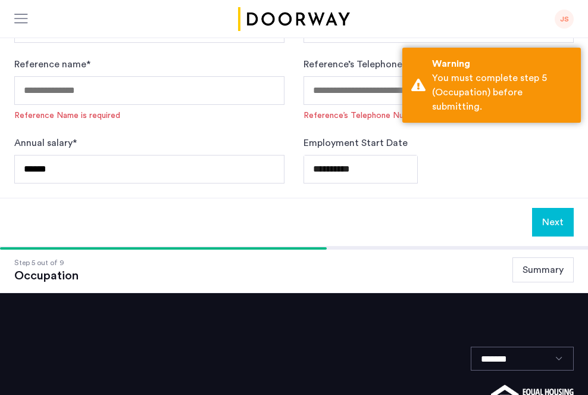
click at [469, 186] on div "**********" at bounding box center [294, 5] width 588 height 386
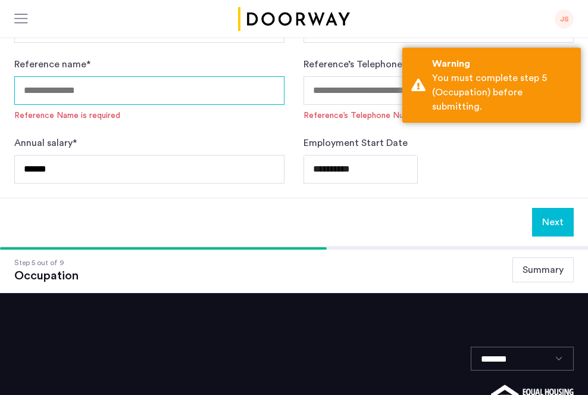
click at [33, 89] on input "Reference name *" at bounding box center [149, 90] width 270 height 29
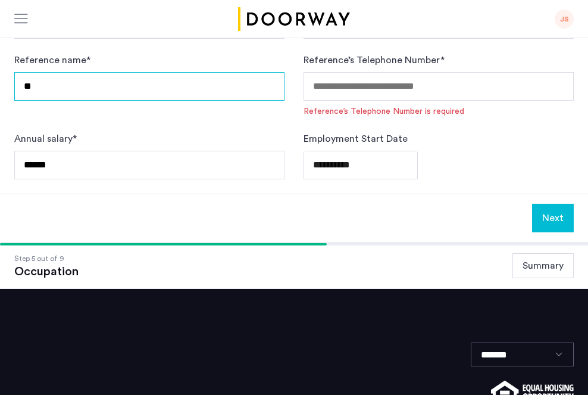
type input "*"
type input "**********"
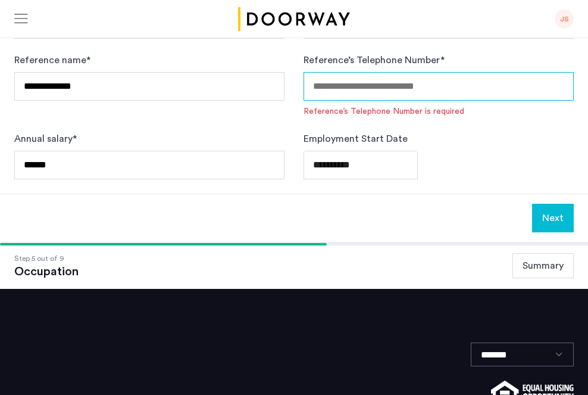
click at [320, 85] on input "Reference’s Telephone Number *" at bounding box center [439, 86] width 270 height 29
click at [419, 83] on input "**********" at bounding box center [439, 86] width 270 height 29
click at [332, 85] on input "**********" at bounding box center [439, 86] width 270 height 29
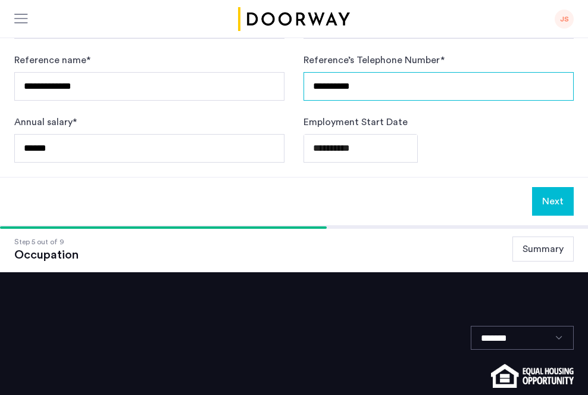
type input "**********"
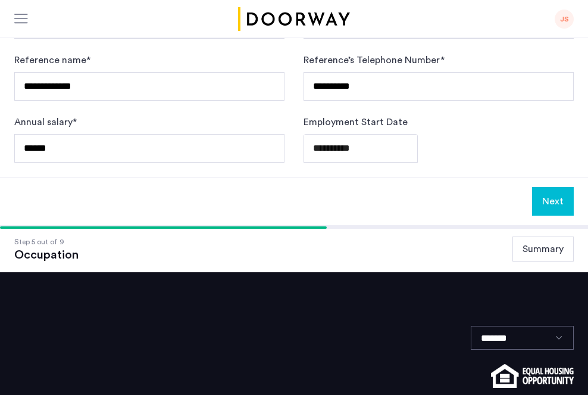
click at [557, 199] on button "Next" at bounding box center [553, 201] width 42 height 29
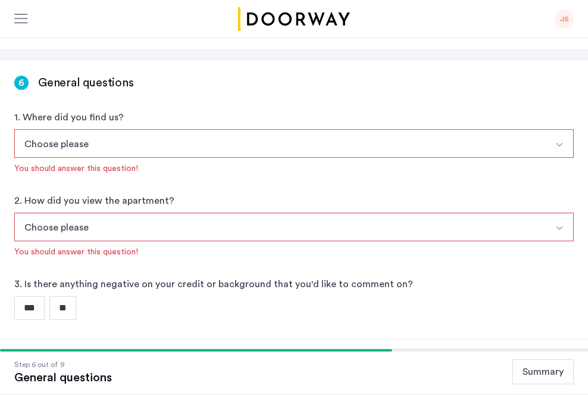
scroll to position [151, 0]
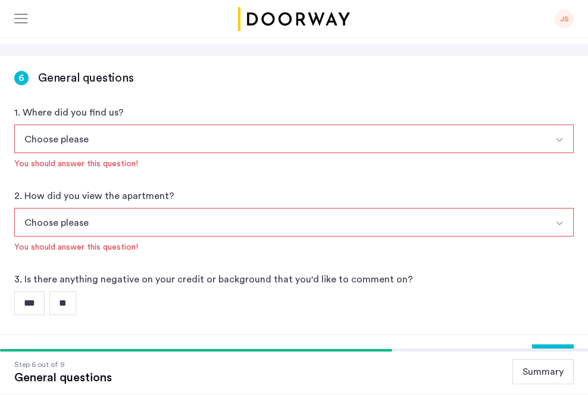
click at [68, 302] on input "**" at bounding box center [62, 303] width 27 height 24
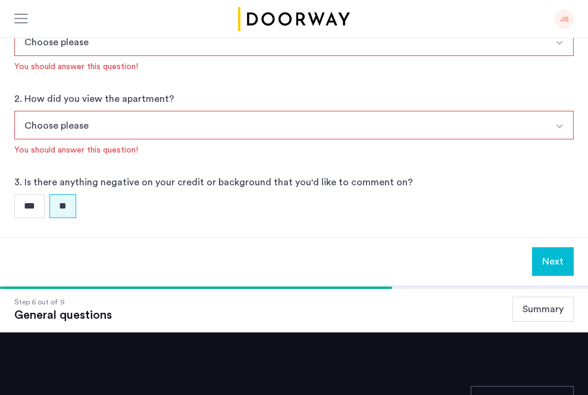
scroll to position [249, 0]
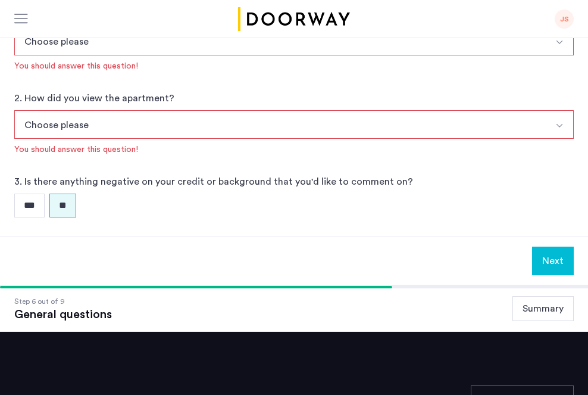
click at [558, 258] on button "Next" at bounding box center [553, 260] width 42 height 29
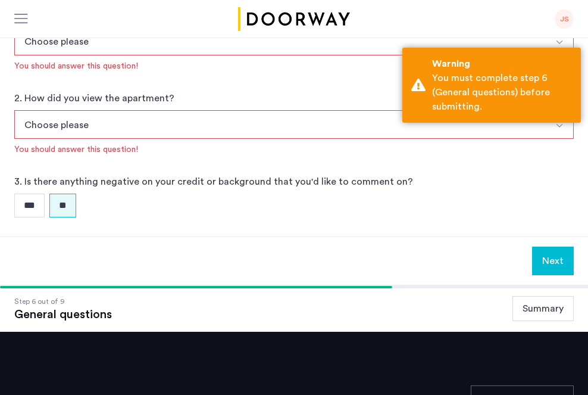
click at [470, 230] on div "6 General questions 1. Where did you find us? Choose please [DOMAIN_NAME][URL][…" at bounding box center [294, 97] width 588 height 279
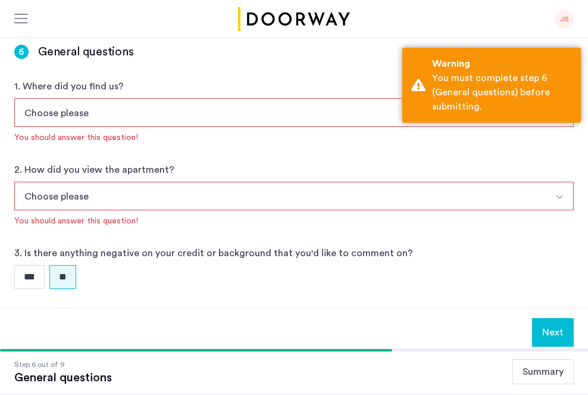
scroll to position [173, 0]
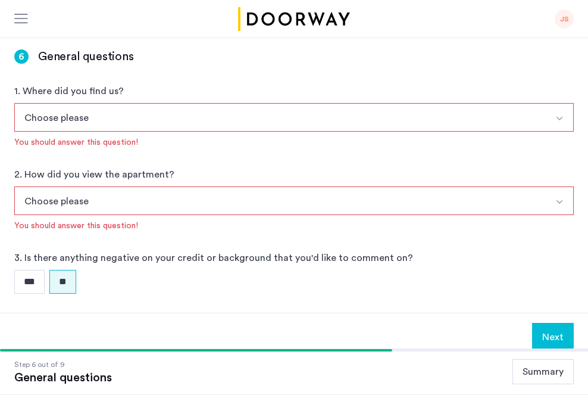
click at [93, 117] on button "Choose please" at bounding box center [279, 117] width 531 height 29
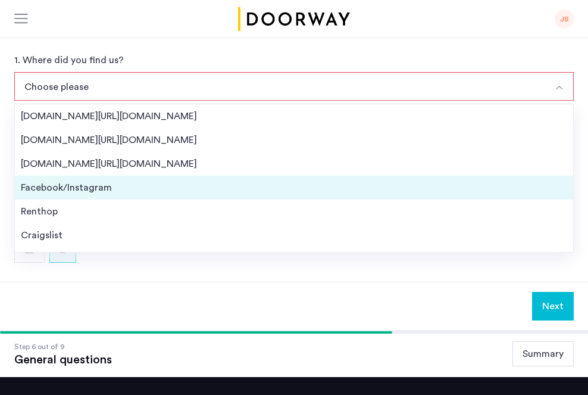
scroll to position [18, 0]
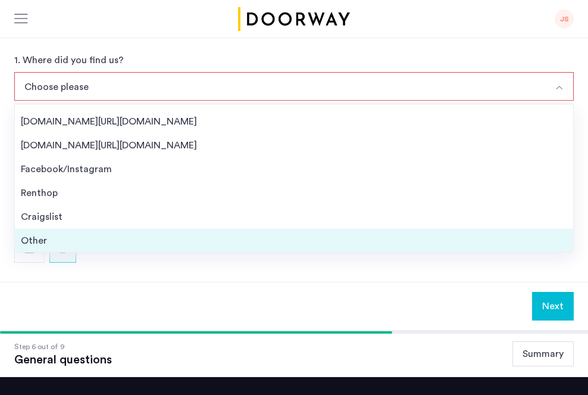
click at [38, 238] on div "Other" at bounding box center [294, 240] width 546 height 14
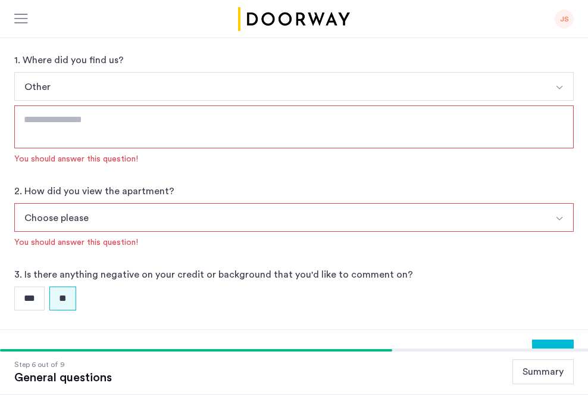
click at [103, 219] on button "Choose please" at bounding box center [279, 217] width 531 height 29
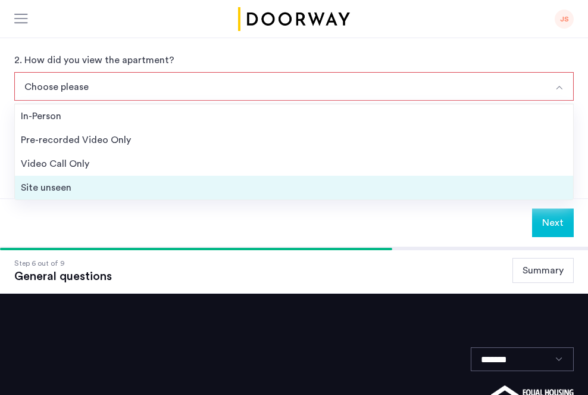
click at [49, 186] on div "Site unseen" at bounding box center [294, 187] width 546 height 14
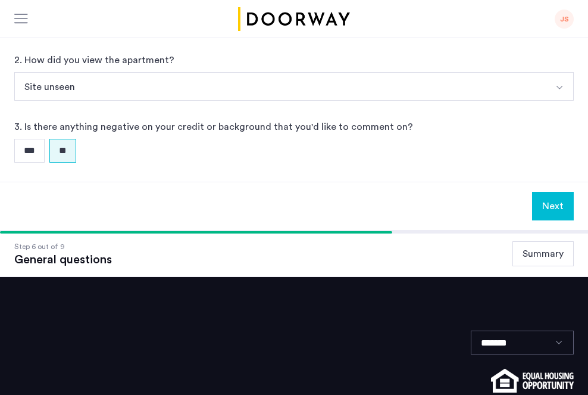
click at [73, 148] on input "**" at bounding box center [62, 151] width 27 height 24
click at [551, 202] on button "Next" at bounding box center [553, 206] width 42 height 29
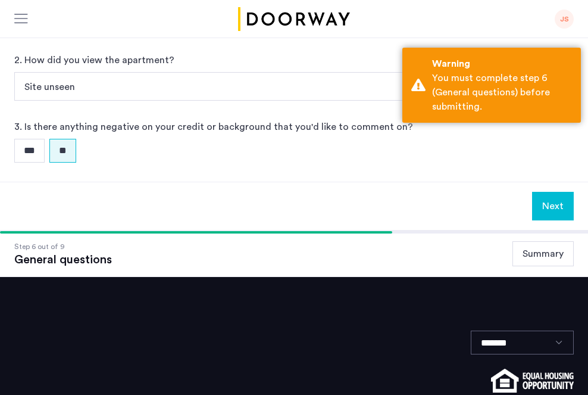
click at [285, 183] on div "Next" at bounding box center [294, 206] width 588 height 48
click at [261, 165] on div "6 General questions 1. Where did you find us? Other [DOMAIN_NAME][URL][DOMAIN_N…" at bounding box center [294, 26] width 588 height 309
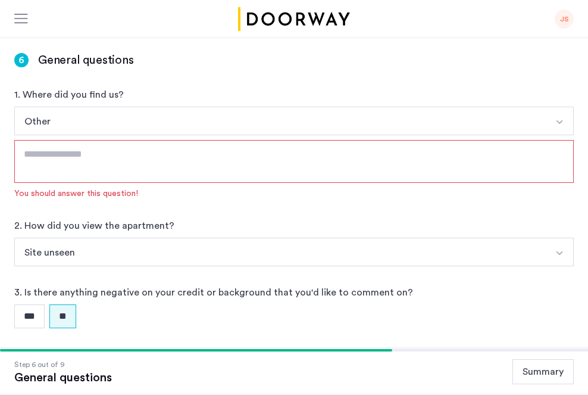
scroll to position [166, 0]
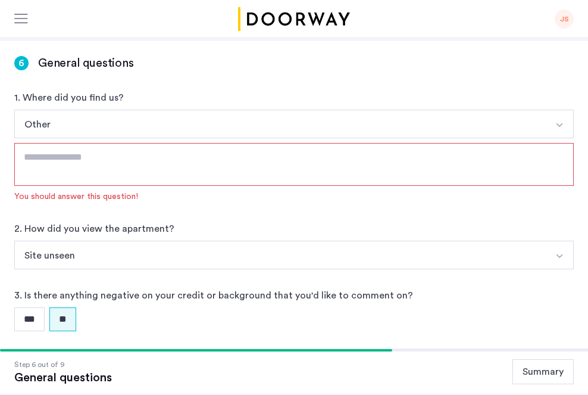
click at [36, 156] on textarea at bounding box center [293, 164] width 559 height 43
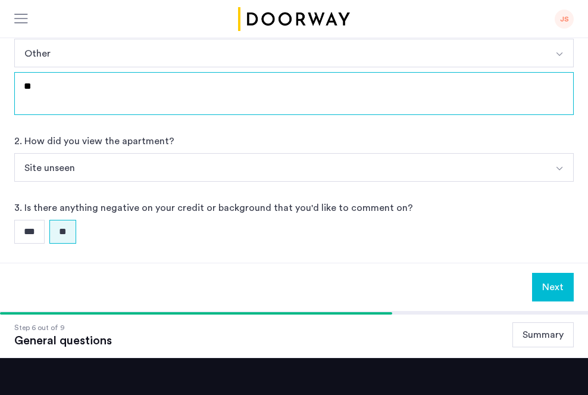
type textarea "*"
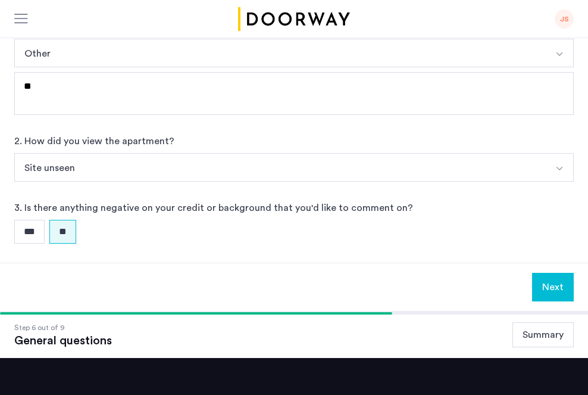
click at [254, 245] on div "6 General questions 1. Where did you find us? Other [DOMAIN_NAME][URL][DOMAIN_N…" at bounding box center [294, 116] width 588 height 293
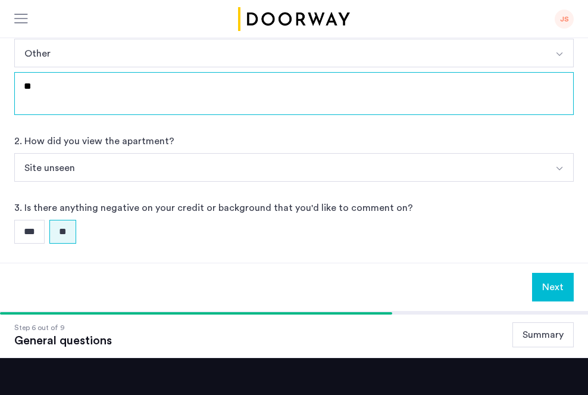
click at [45, 87] on textarea "**" at bounding box center [293, 93] width 559 height 43
type textarea "*"
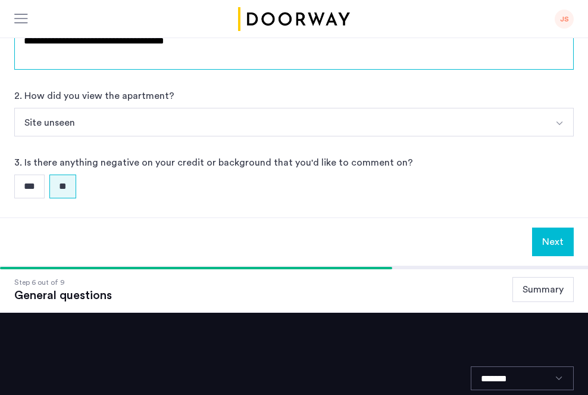
scroll to position [283, 0]
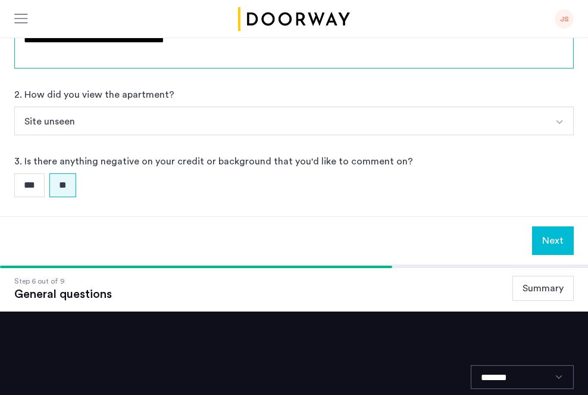
type textarea "**********"
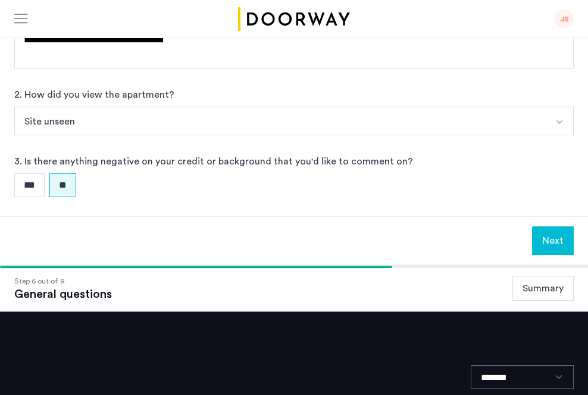
click at [555, 239] on button "Next" at bounding box center [553, 240] width 42 height 29
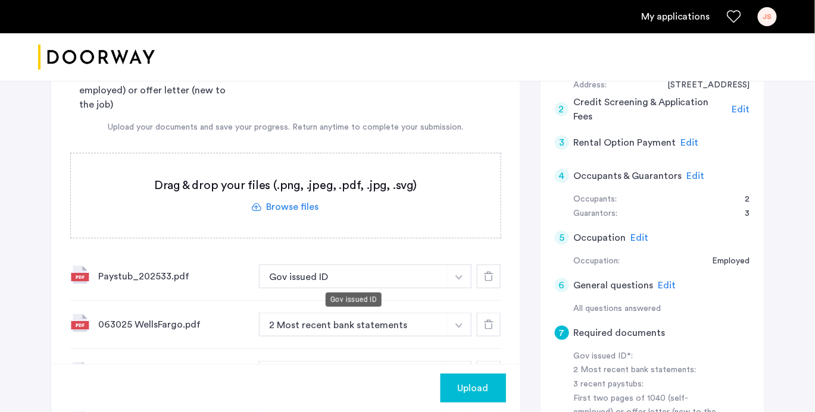
scroll to position [277, 0]
click at [461, 275] on img "button" at bounding box center [458, 277] width 7 height 5
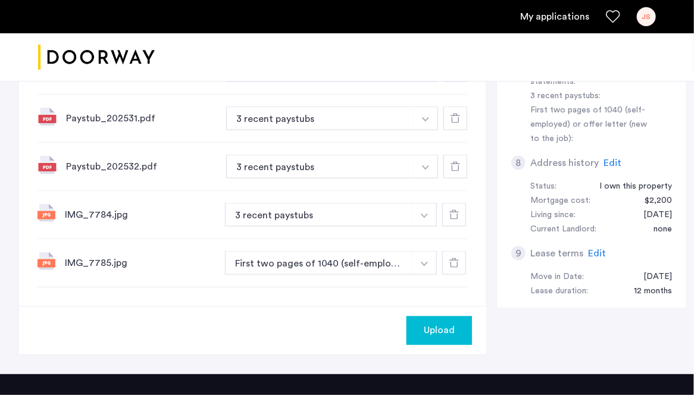
scroll to position [571, 0]
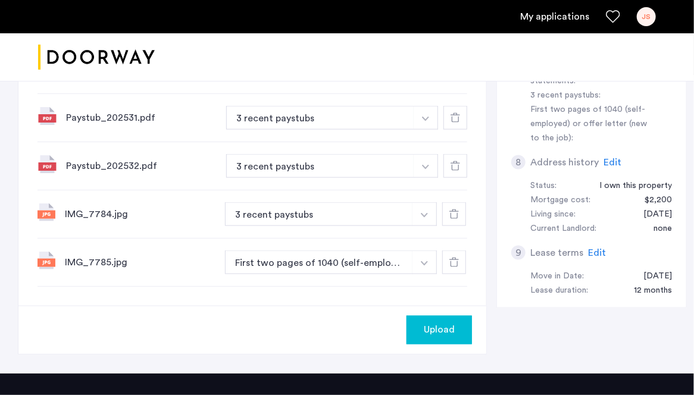
click at [433, 328] on span "Upload" at bounding box center [439, 330] width 31 height 14
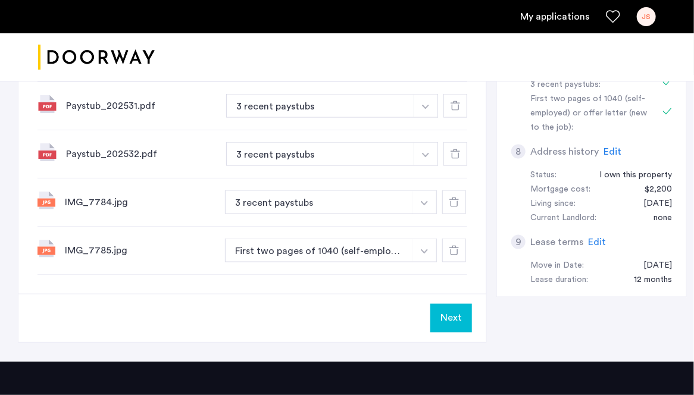
scroll to position [583, 0]
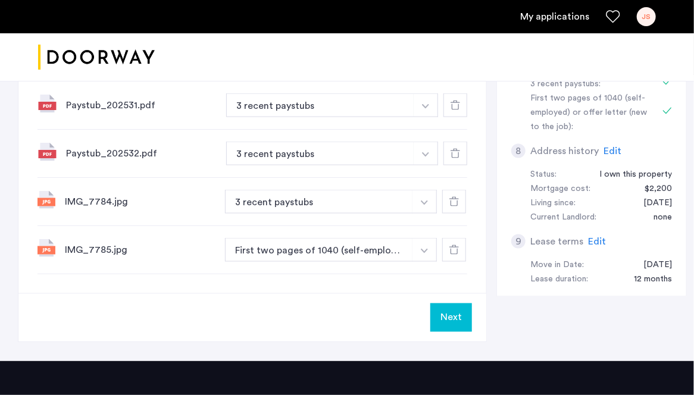
click at [445, 316] on button "Next" at bounding box center [451, 318] width 42 height 29
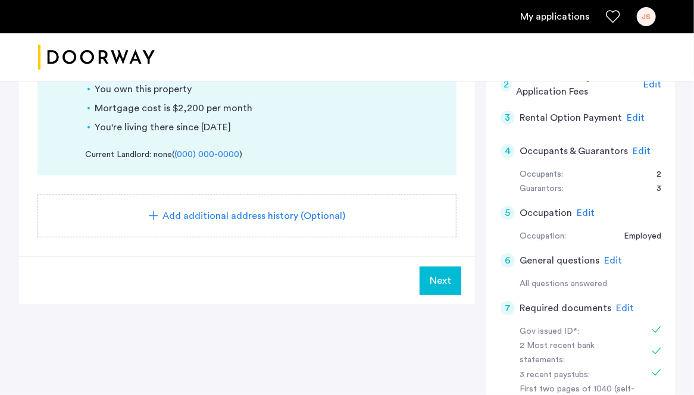
scroll to position [293, 0]
click at [442, 278] on span "Next" at bounding box center [440, 280] width 21 height 14
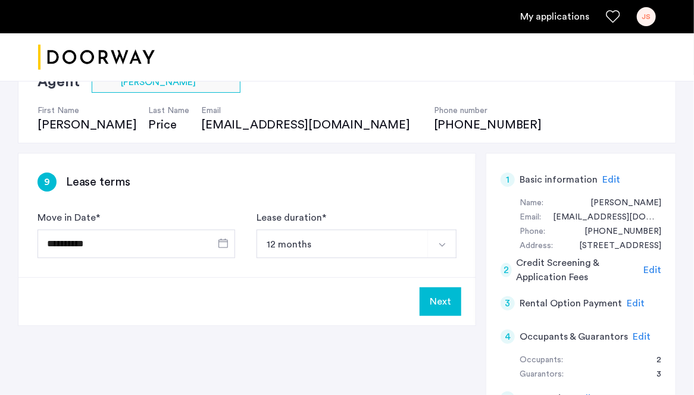
scroll to position [107, 0]
click at [447, 302] on button "Next" at bounding box center [441, 301] width 42 height 29
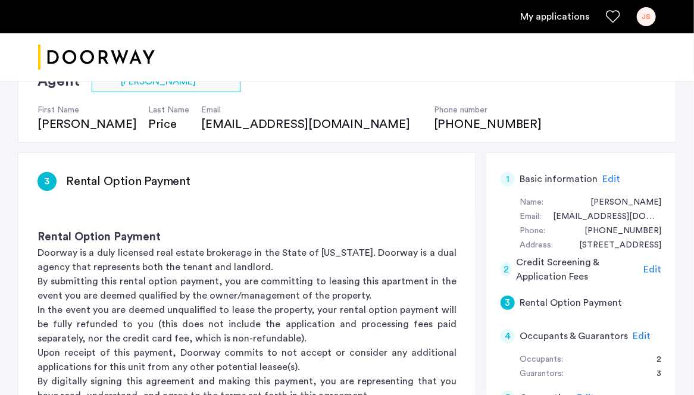
scroll to position [0, 0]
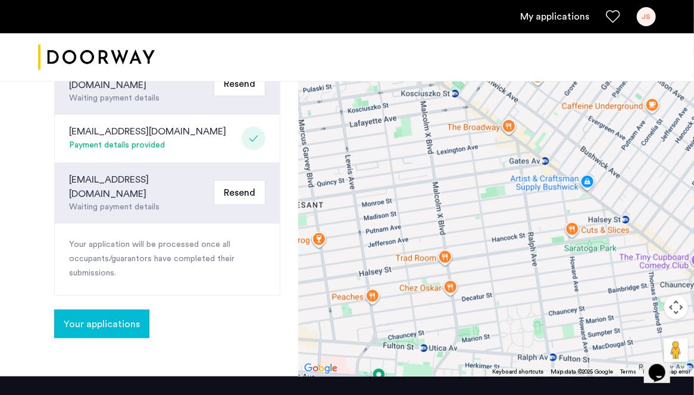
scroll to position [509, 0]
